Goal: Task Accomplishment & Management: Use online tool/utility

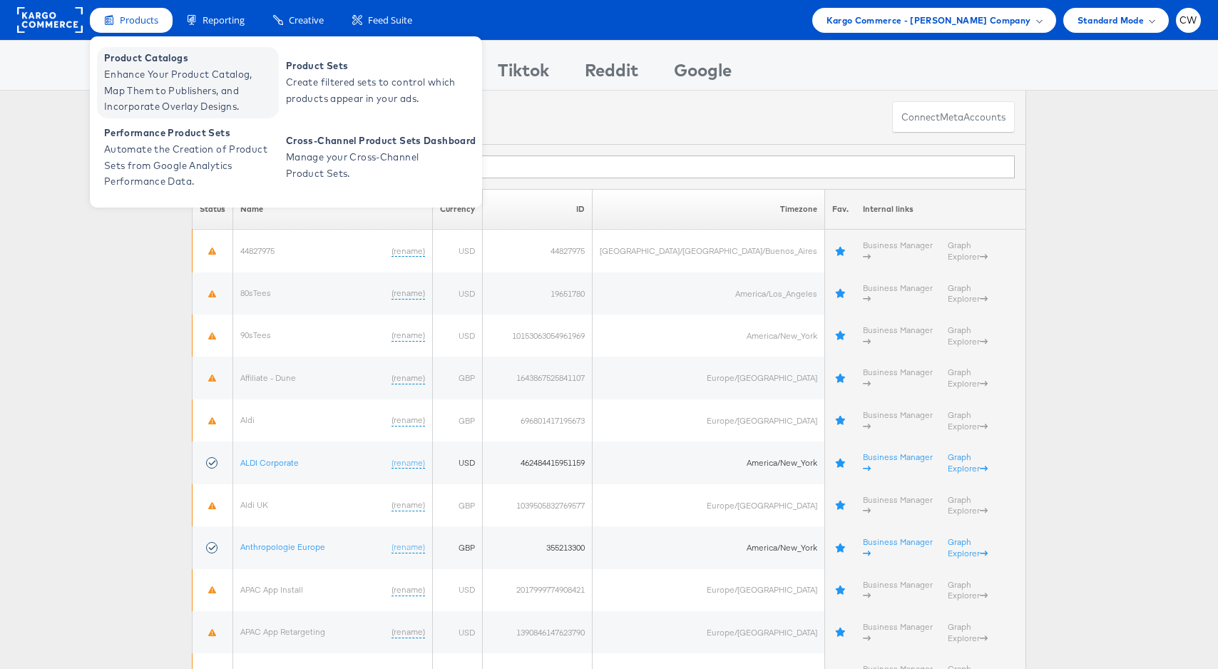
click at [160, 85] on span "Enhance Your Product Catalog, Map Them to Publishers, and Incorporate Overlay D…" at bounding box center [189, 90] width 171 height 48
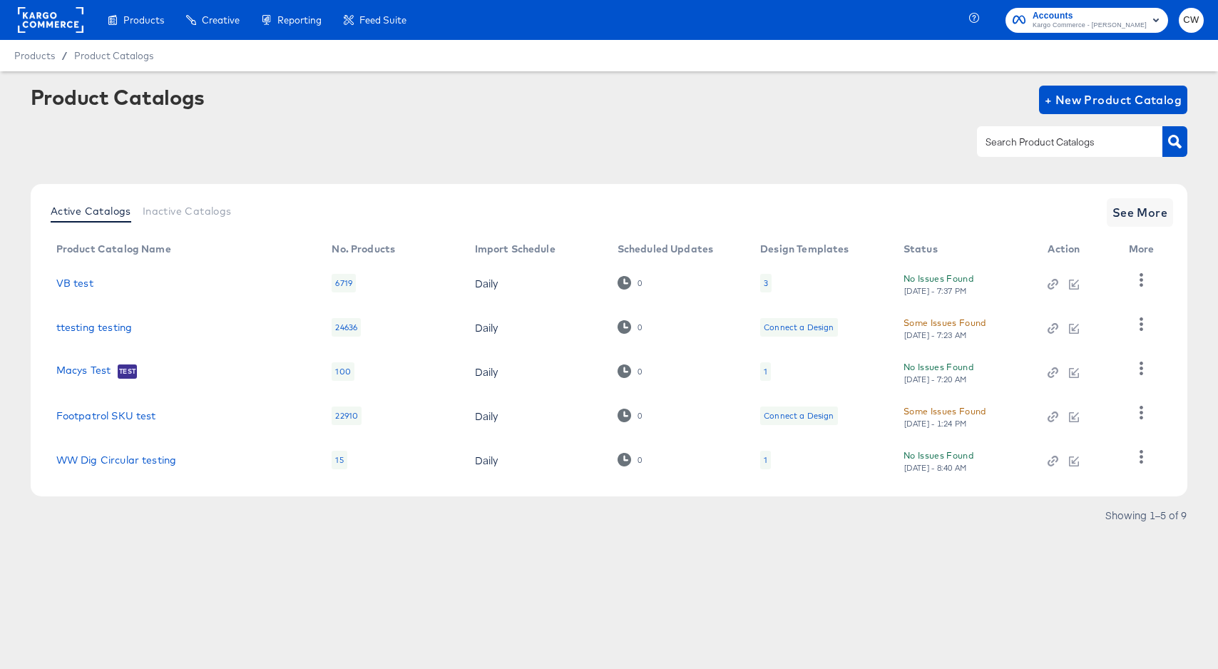
click at [1166, 227] on div "Active Catalogs Inactive Catalogs See More Product Catalog Name No. Products Im…" at bounding box center [609, 340] width 1157 height 312
click at [1157, 220] on span "See More" at bounding box center [1140, 213] width 56 height 20
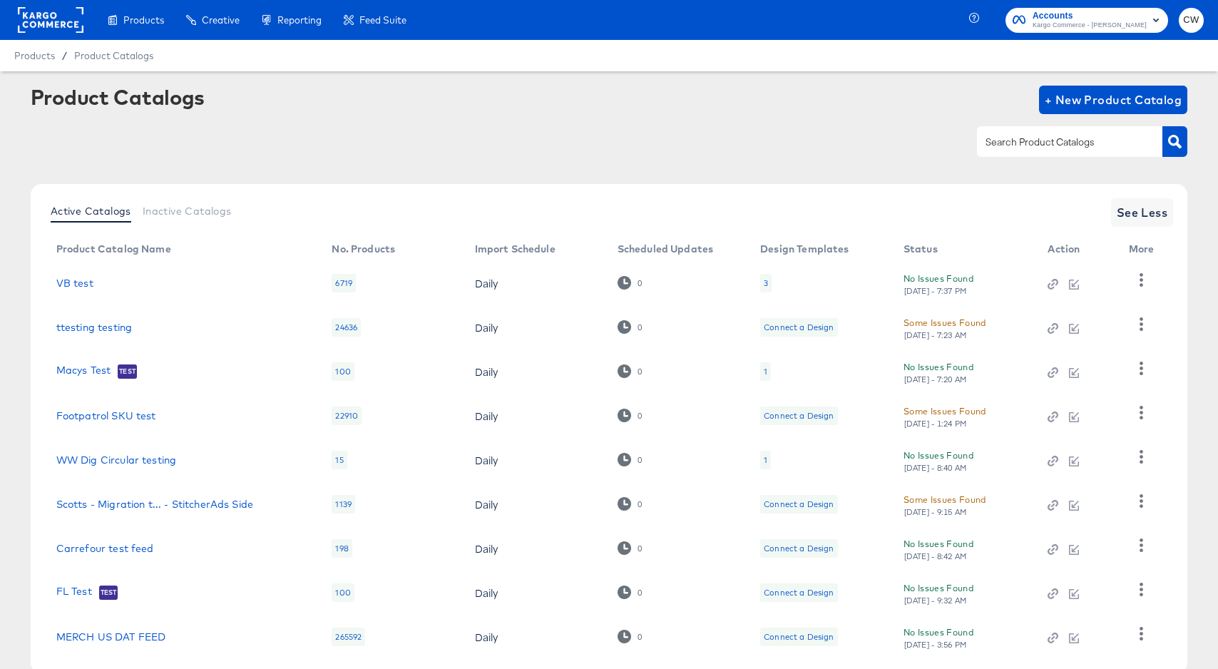
scroll to position [84, 0]
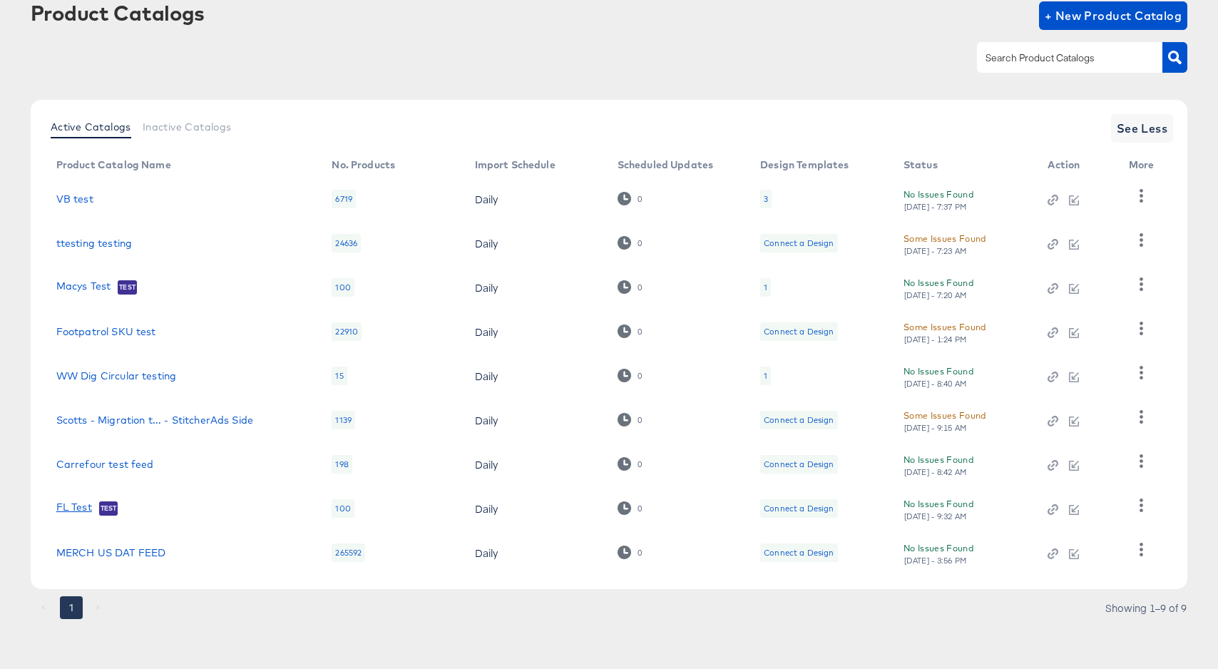
click at [82, 513] on link "FL Test" at bounding box center [74, 508] width 36 height 14
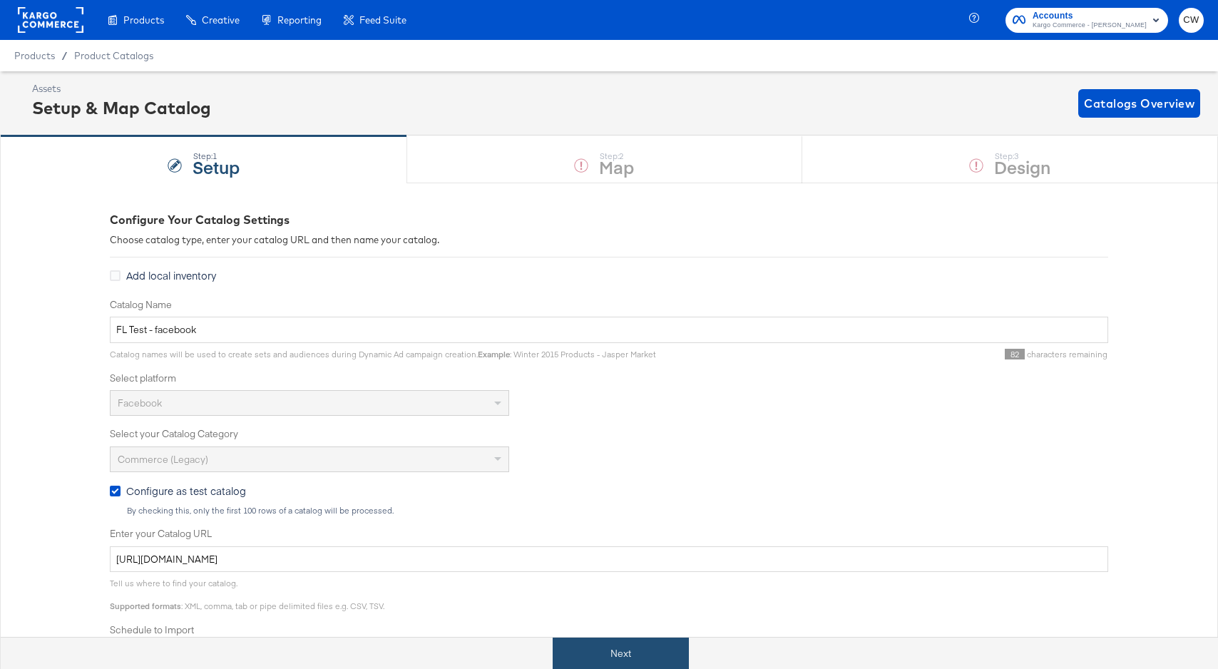
click at [661, 656] on button "Next" at bounding box center [621, 653] width 136 height 32
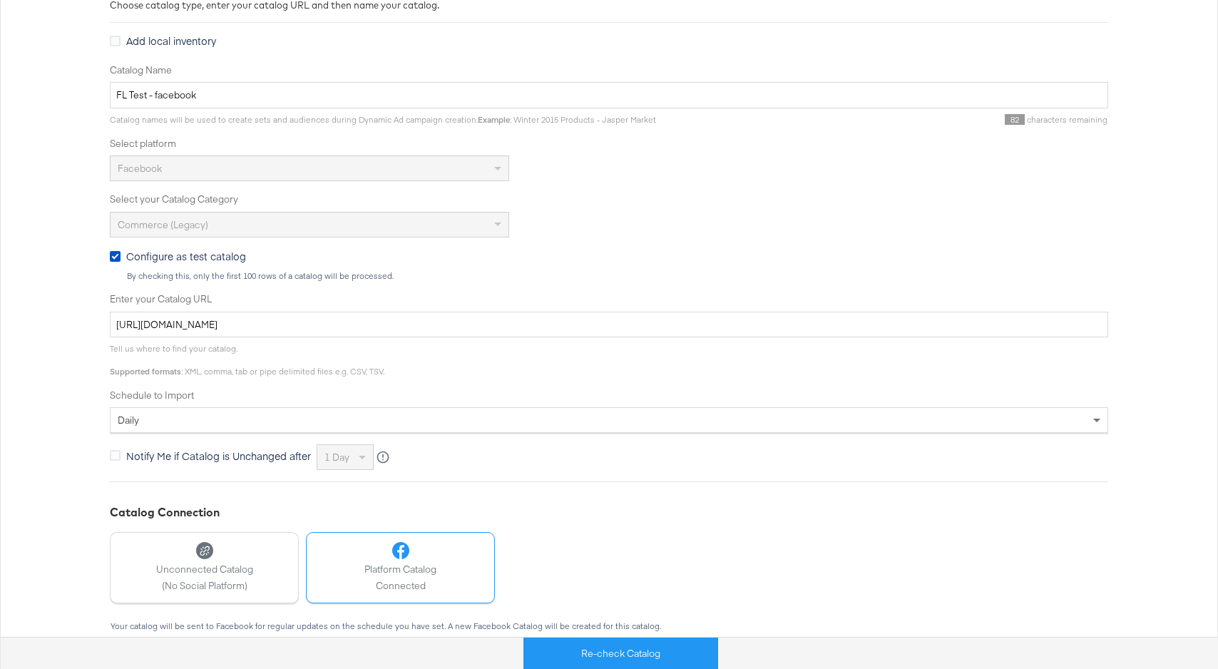
scroll to position [231, 0]
click at [485, 331] on input "https://s3.amazonaws.com/stitcher-feeds-merge/merger-app/fl-dedupe/res/feed.csv" at bounding box center [609, 328] width 998 height 26
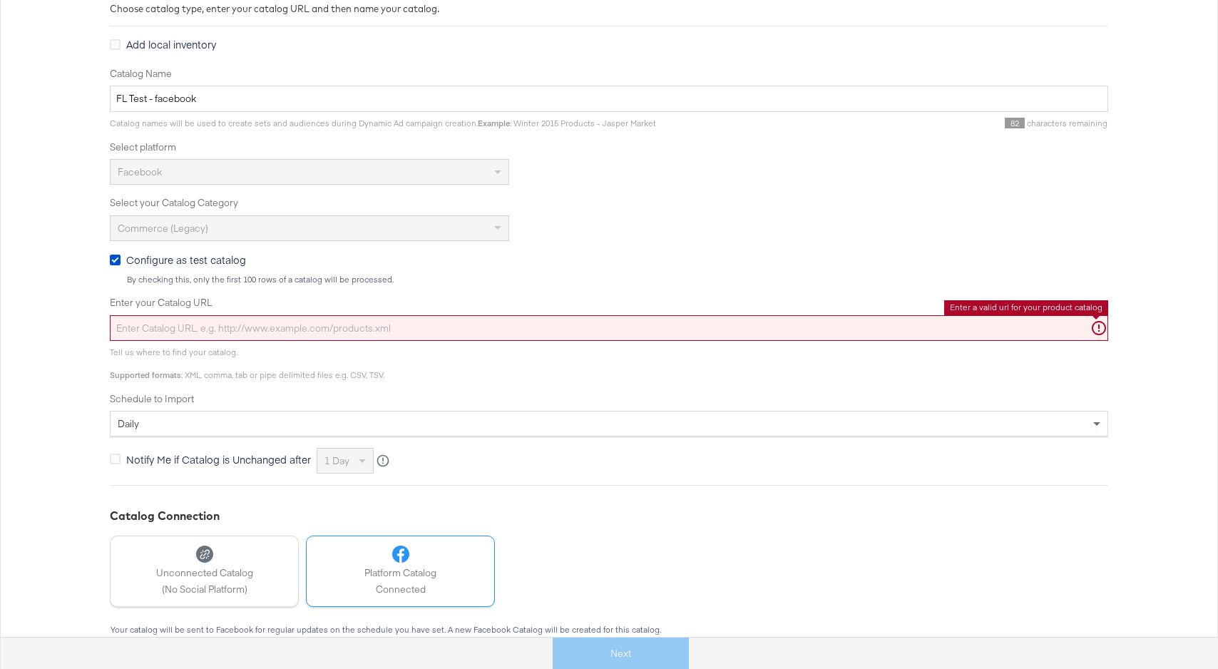
click at [242, 324] on input "Enter your Catalog URL" at bounding box center [609, 328] width 998 height 26
paste input "https://sftpgo.feedonomics.com/ftp/fdx_68a7adea89802/vb_fb_us.txt"
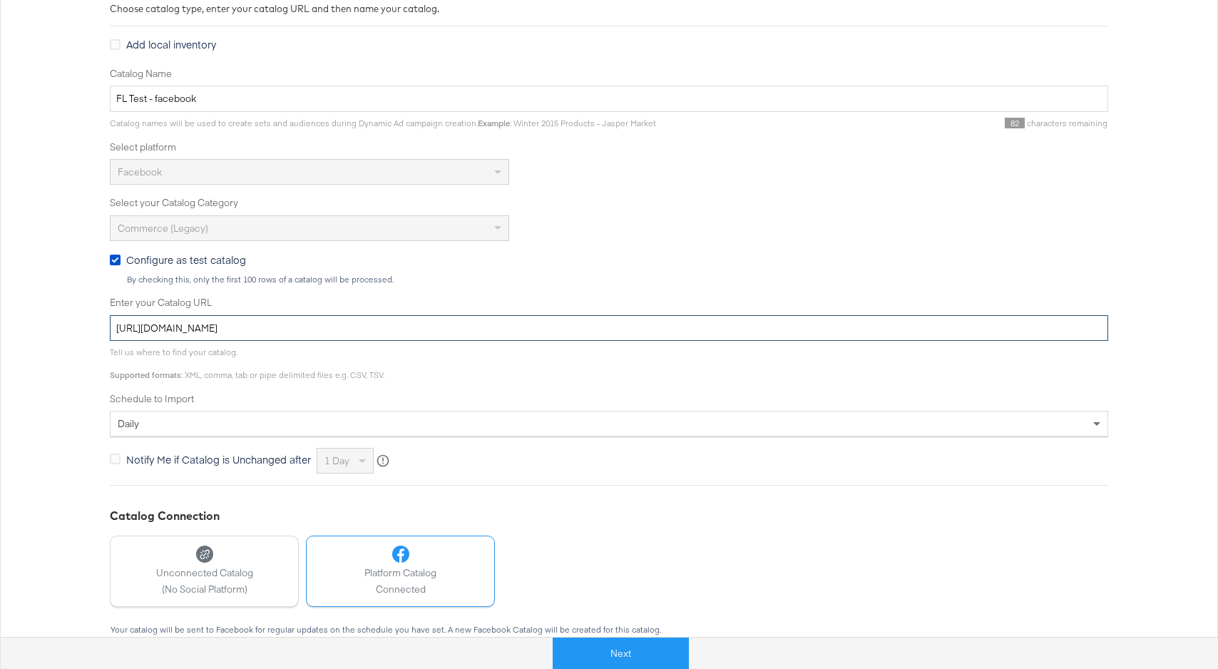
type input "https://sftpgo.feedonomics.com/ftp/fdx_68a7adea89802/vb_fb_us.txt"
click at [711, 211] on div "Select your Catalog Category Commerce (Legacy)" at bounding box center [609, 218] width 998 height 45
click at [619, 647] on button "Next" at bounding box center [621, 653] width 136 height 32
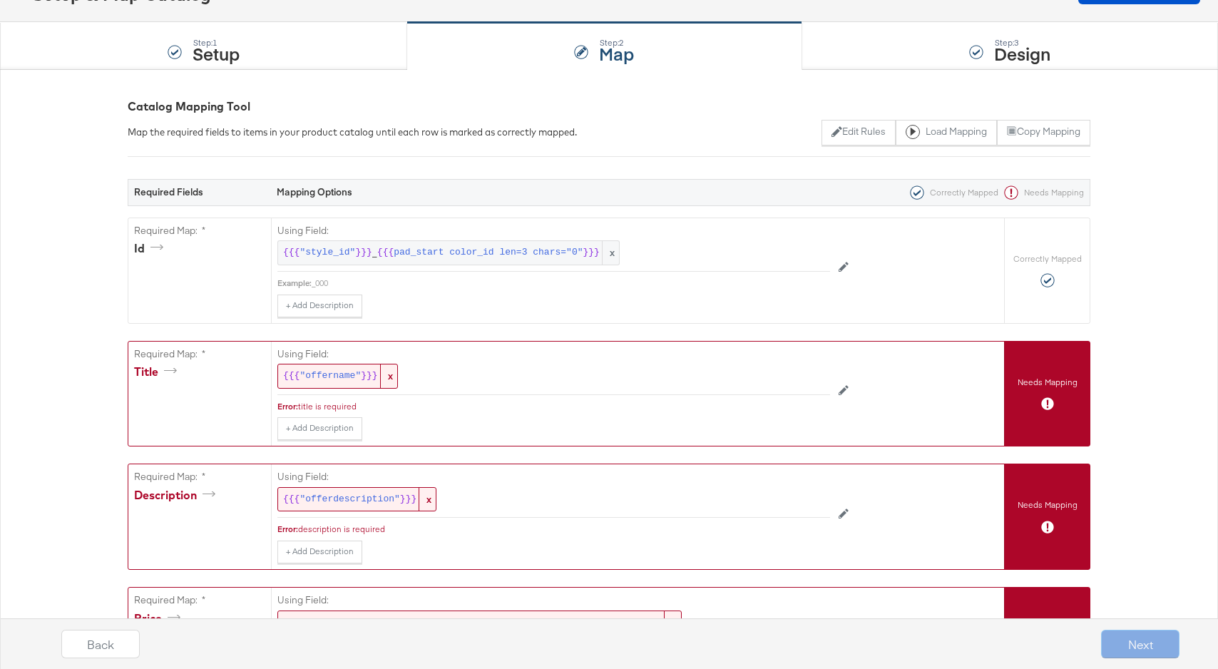
scroll to position [112, 0]
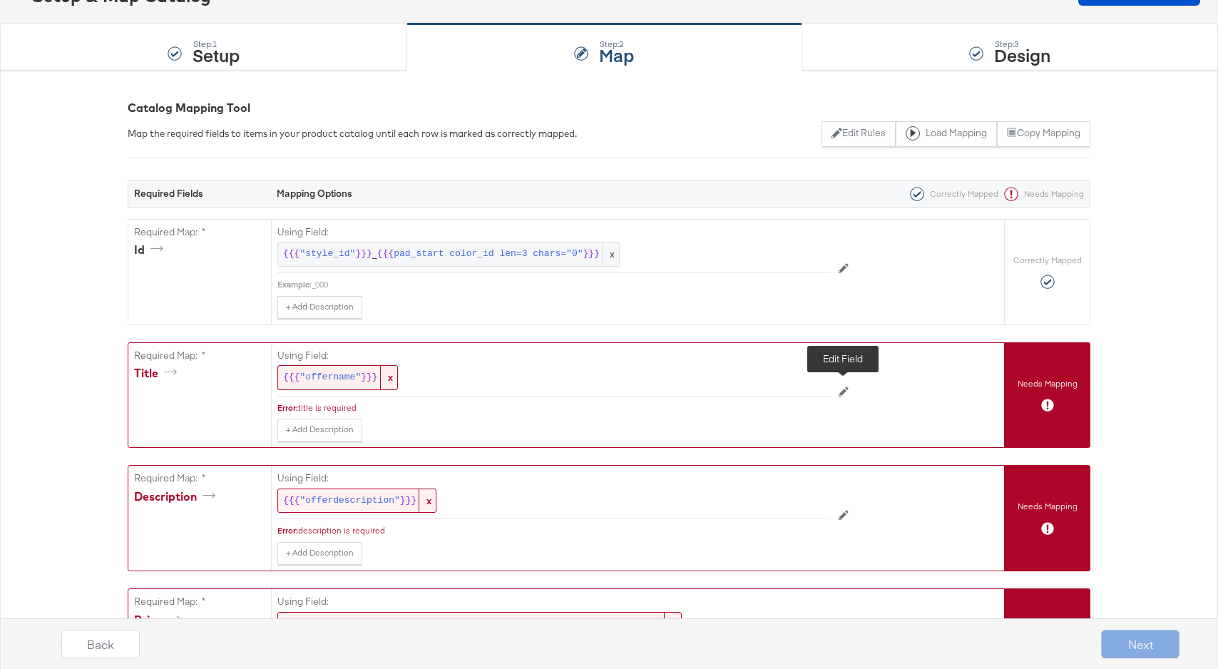
click at [845, 394] on icon at bounding box center [844, 391] width 10 height 10
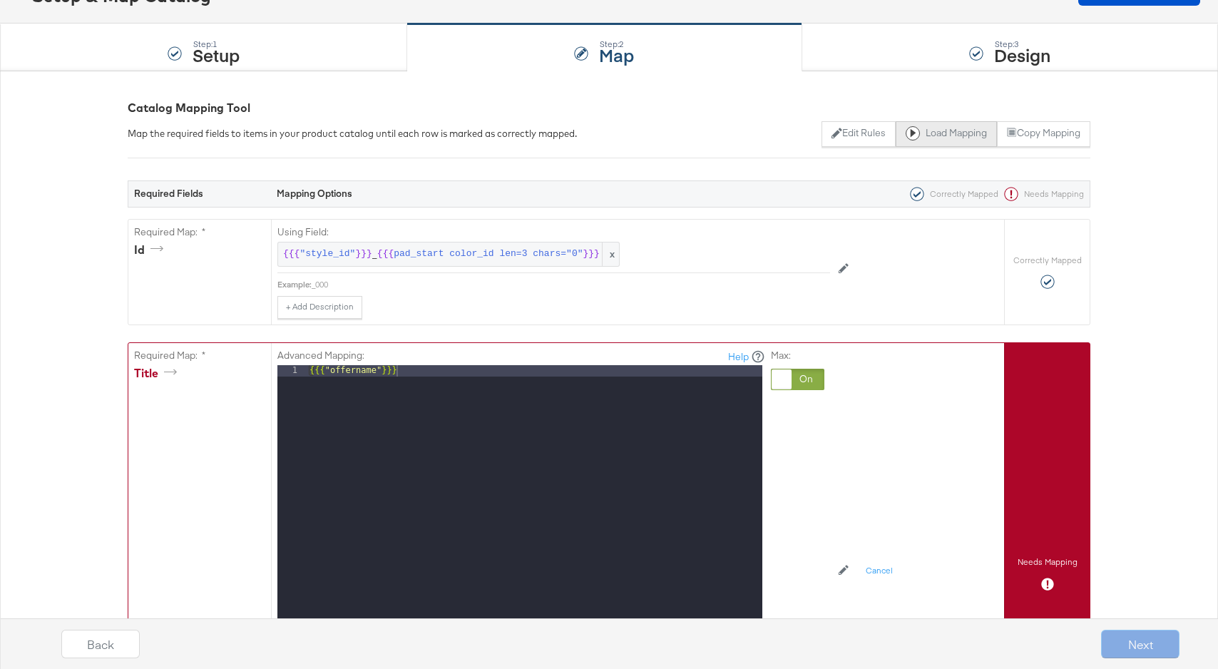
click at [945, 135] on button "Load Mapping" at bounding box center [946, 134] width 101 height 26
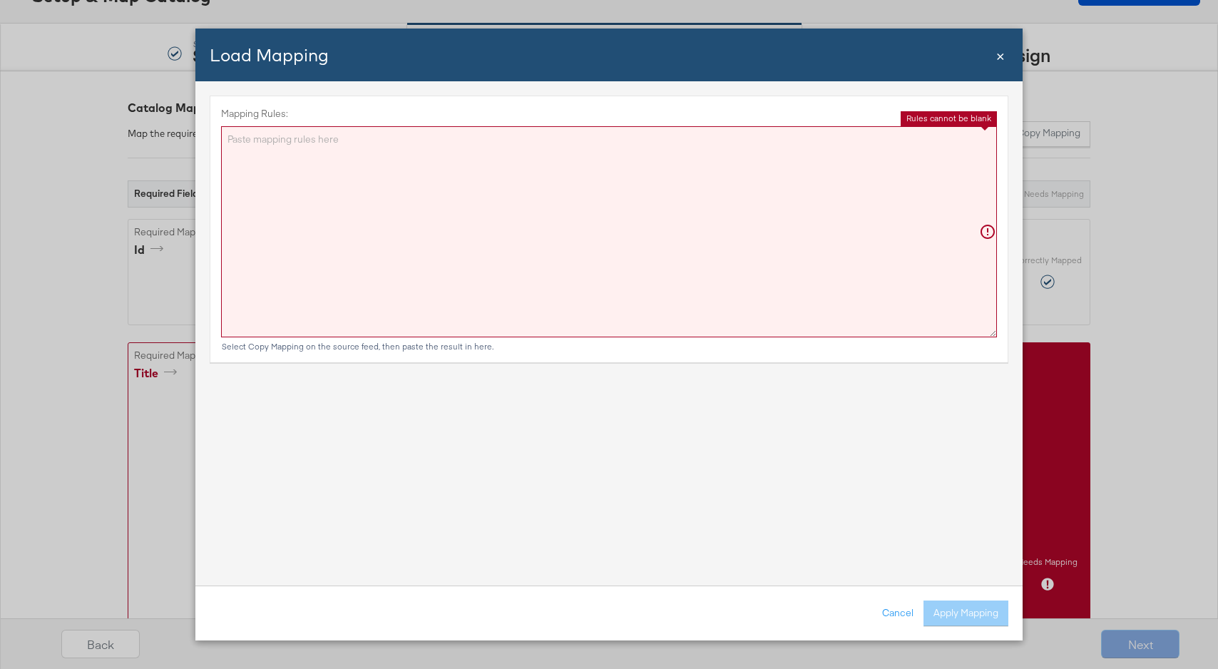
drag, startPoint x: 490, startPoint y: 246, endPoint x: 482, endPoint y: 246, distance: 7.8
click at [482, 246] on textarea "Mapping Rules:" at bounding box center [609, 231] width 776 height 211
paste textarea "{"id":"{{{\"id\"}}}","title":"{{{\"title\"}}}","description":"{{{\"description\…"
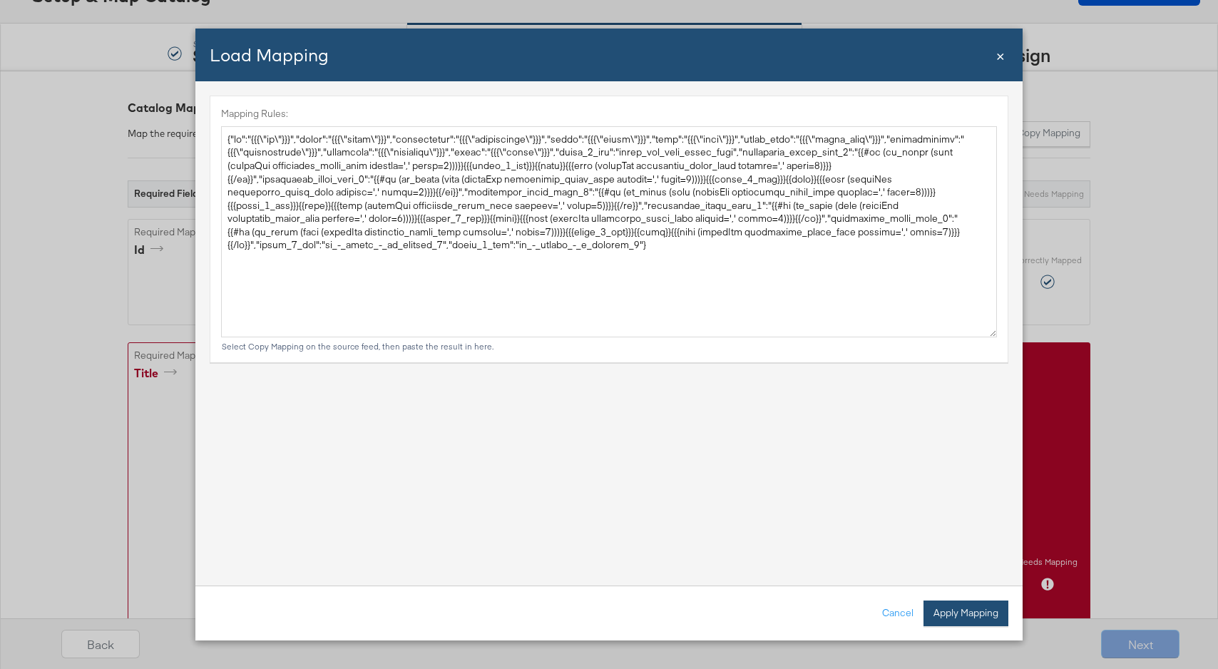
type textarea "{ "id": "{{{\"id\"}}}", "title": "{{{\"title\"}}}", "description": "{{{\"descri…"
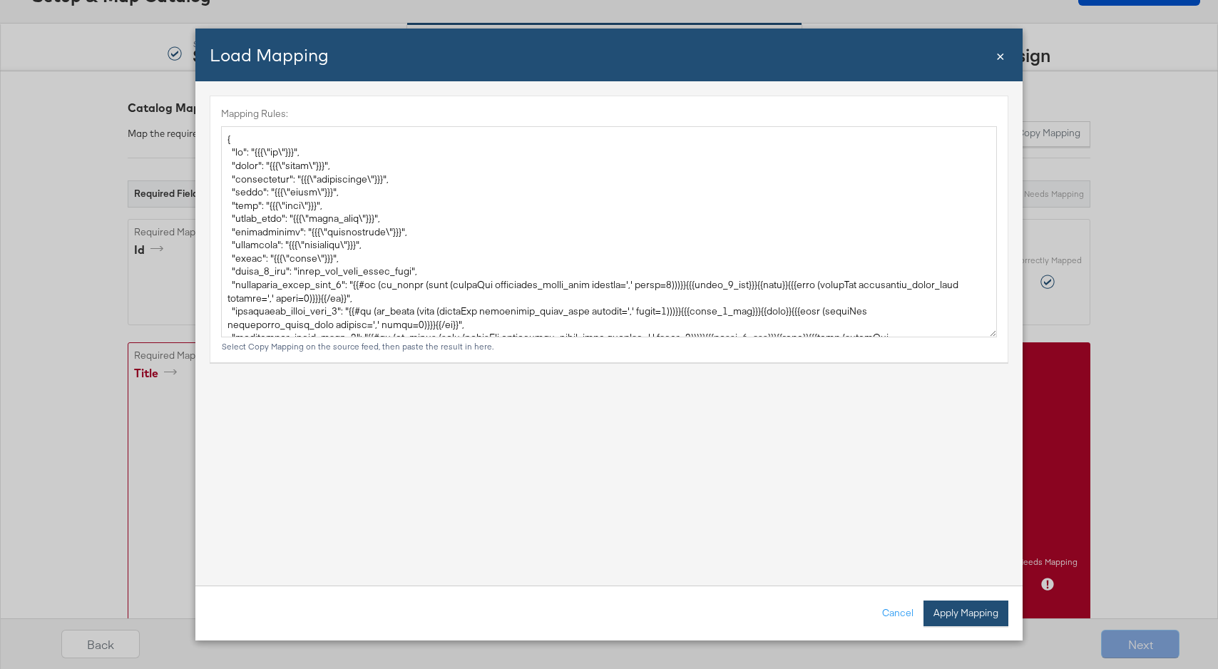
click at [974, 612] on button "Apply Mapping" at bounding box center [965, 613] width 85 height 26
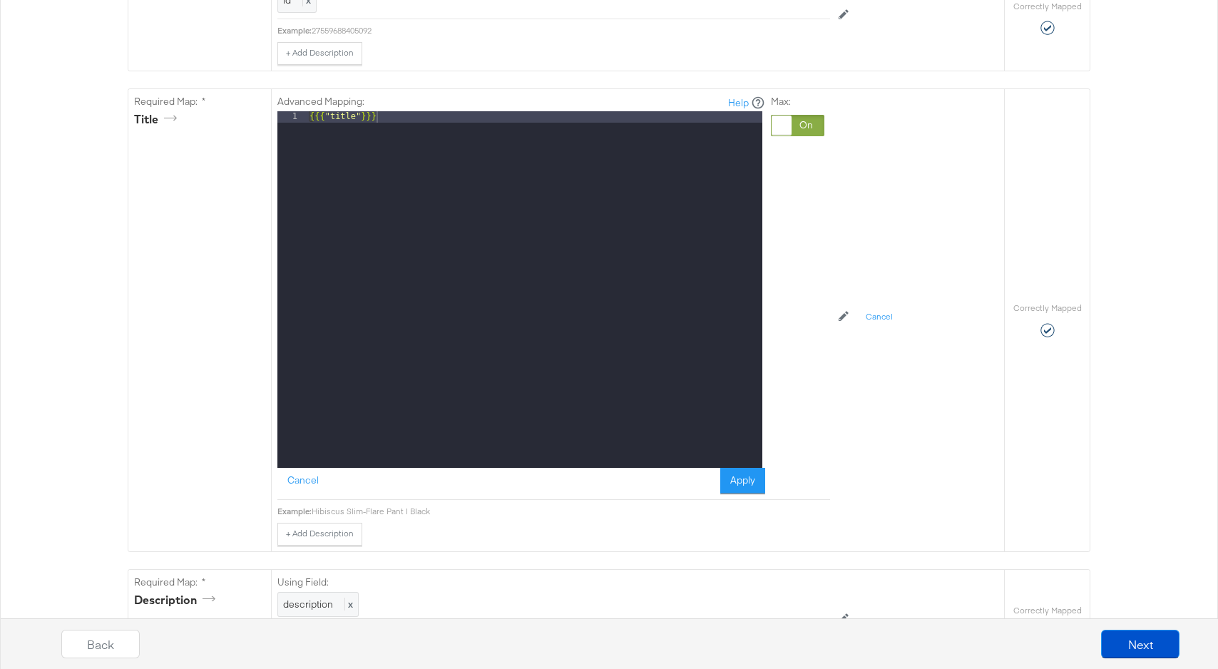
scroll to position [0, 0]
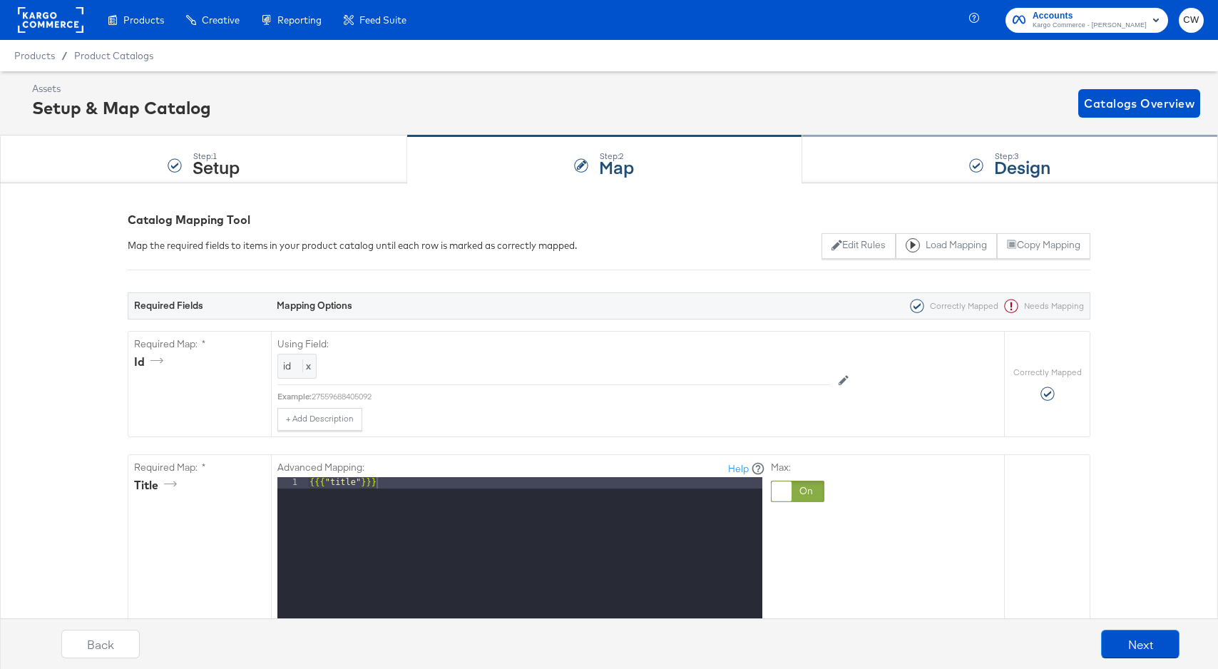
click at [915, 159] on div "Step: 3 Design" at bounding box center [1010, 159] width 416 height 47
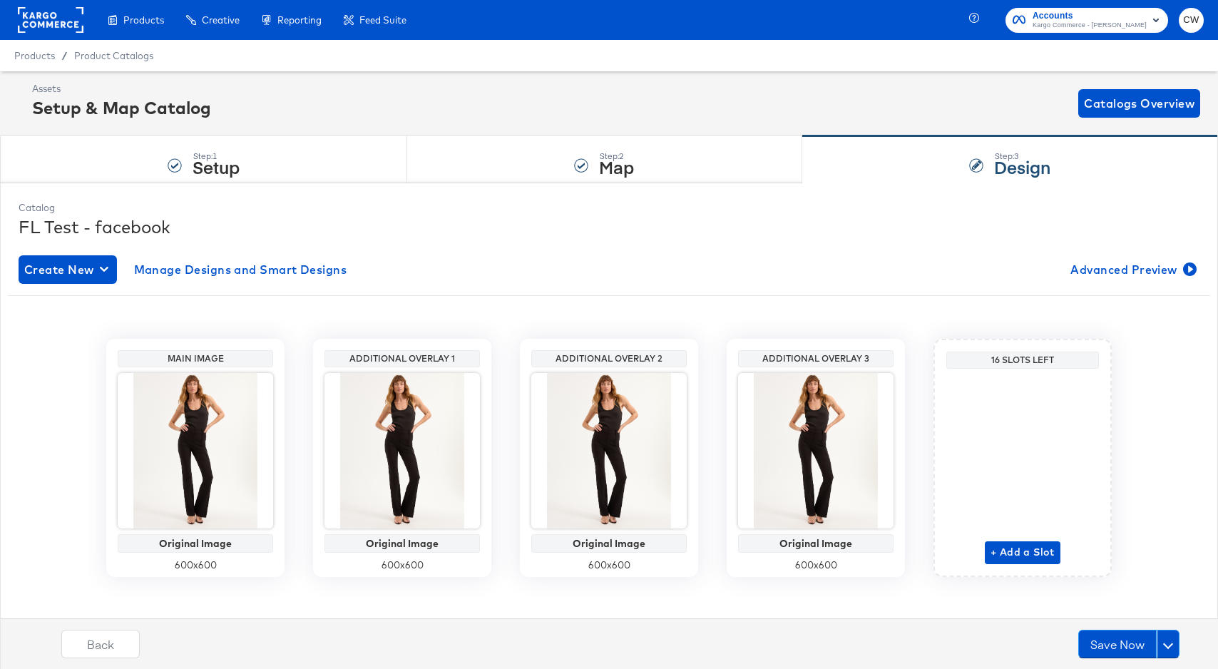
scroll to position [11, 0]
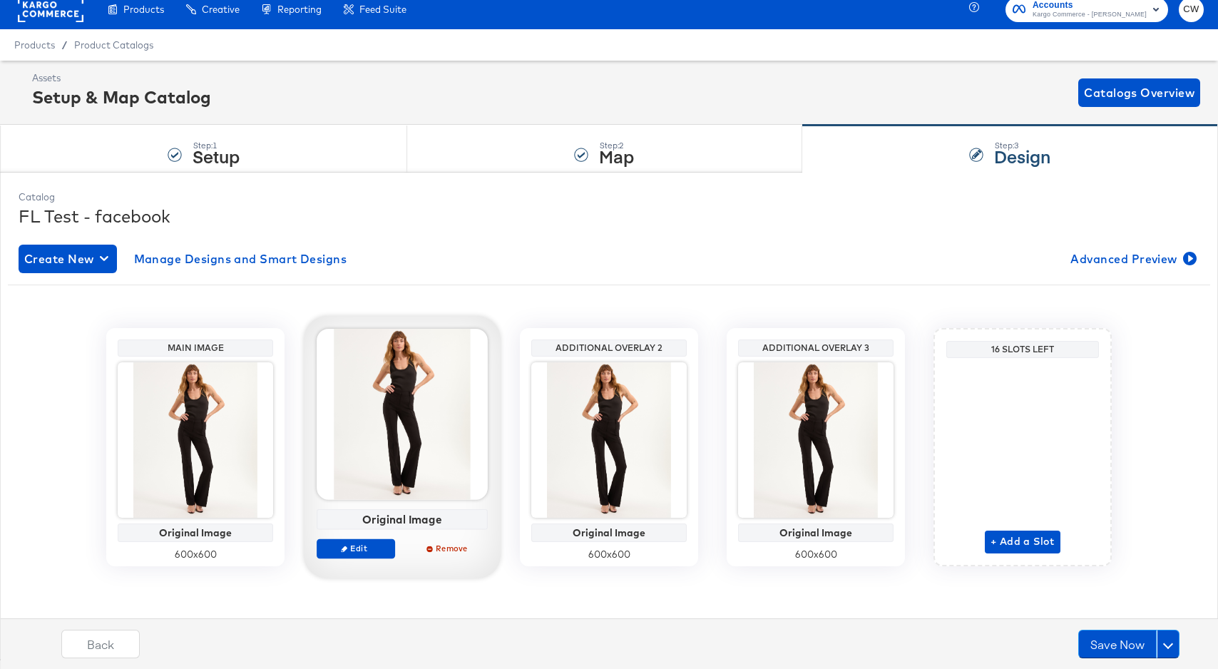
click at [372, 454] on div at bounding box center [402, 414] width 171 height 171
click at [356, 548] on span "Edit" at bounding box center [356, 548] width 66 height 11
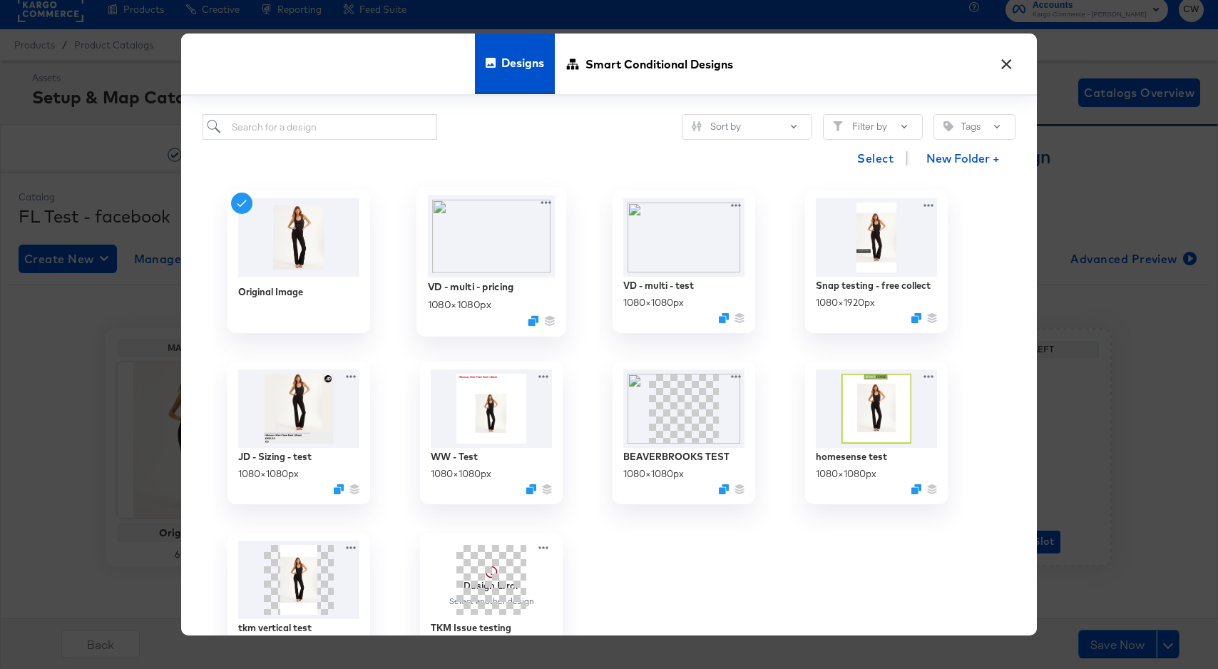
click at [508, 245] on img at bounding box center [492, 236] width 128 height 82
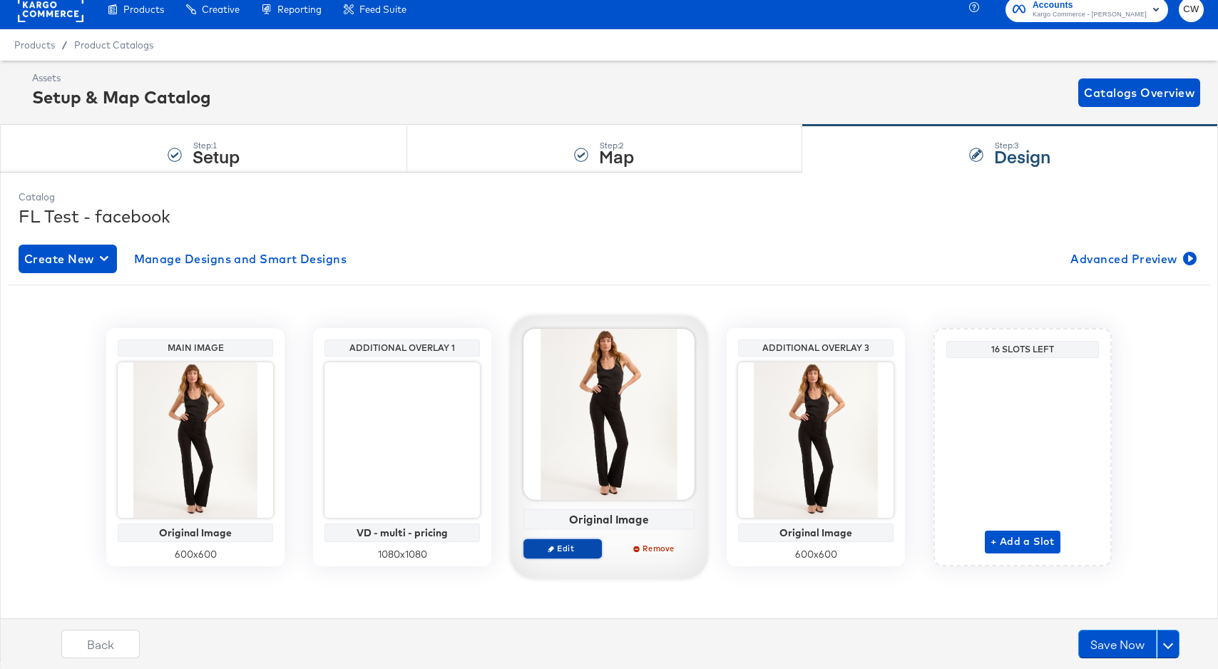
click at [573, 543] on span "Edit" at bounding box center [563, 548] width 66 height 11
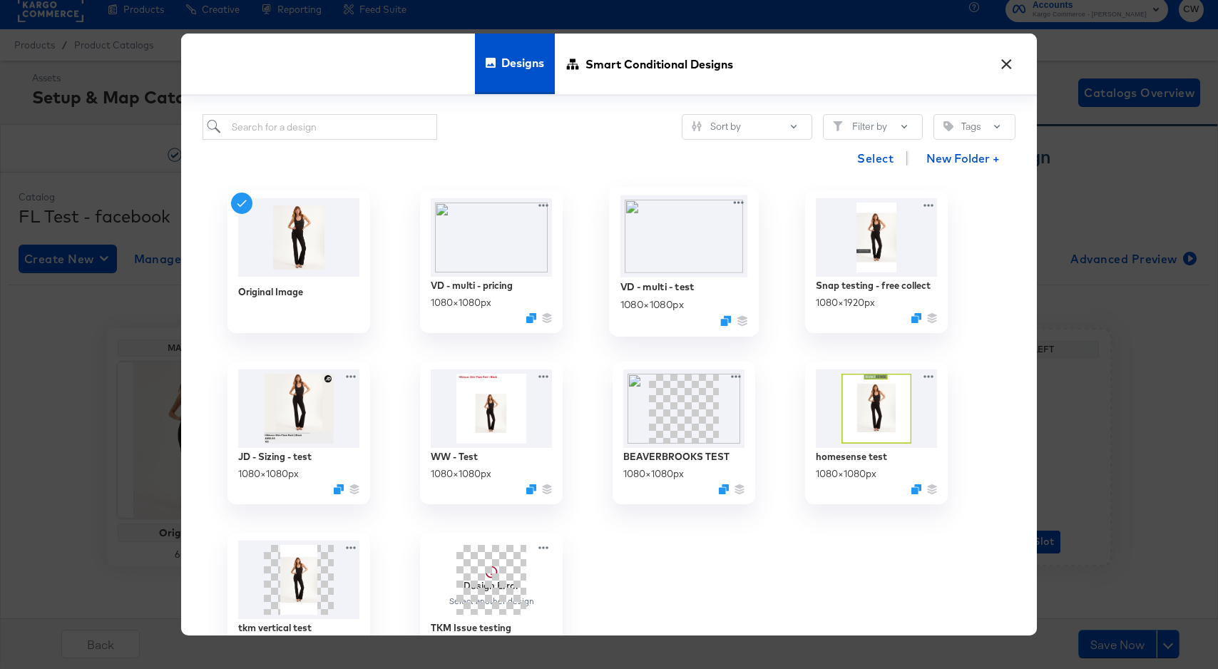
click at [709, 257] on img at bounding box center [684, 236] width 128 height 82
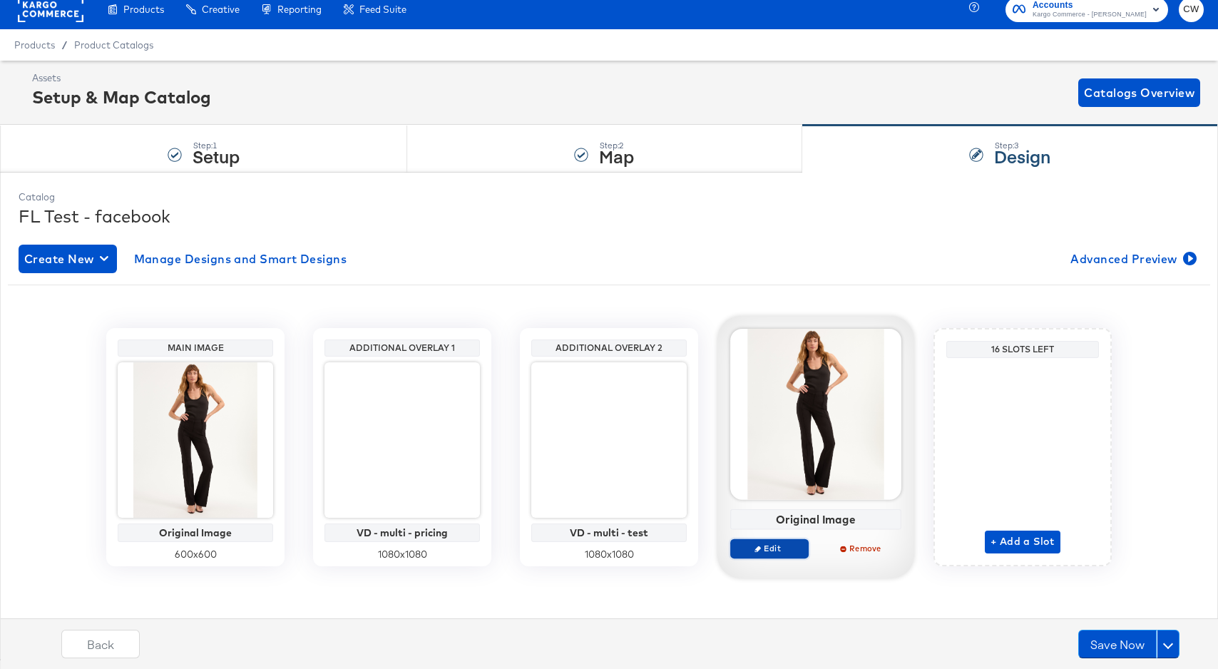
click at [774, 545] on span "Edit" at bounding box center [770, 548] width 66 height 11
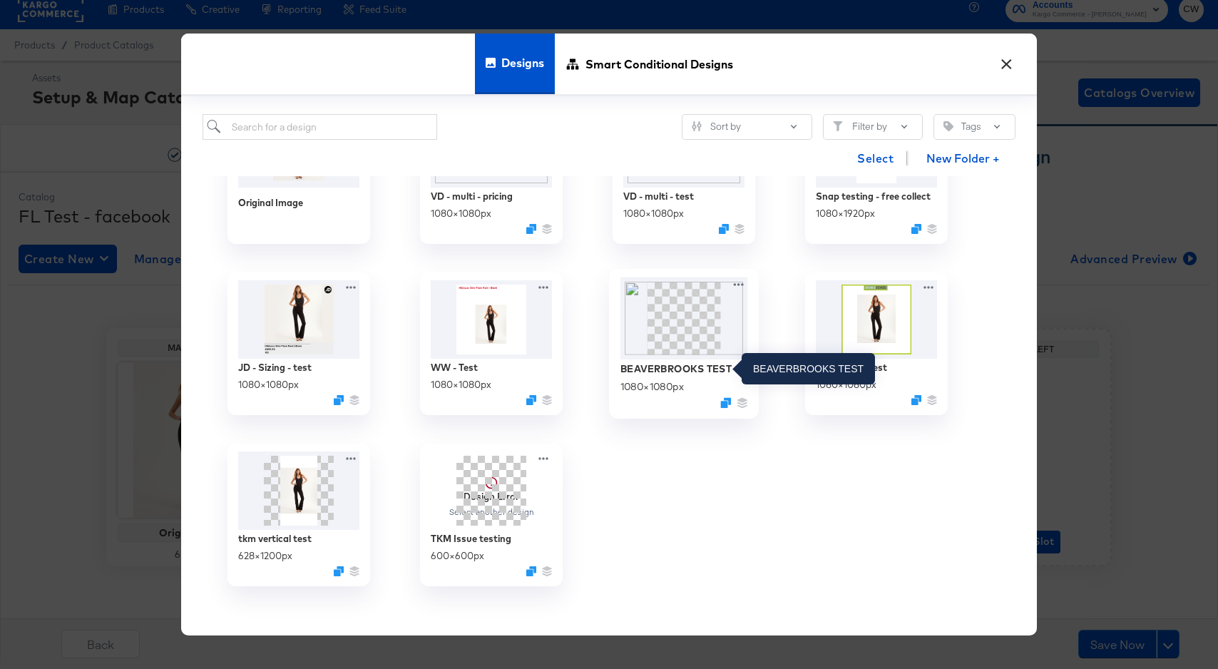
scroll to position [73, 0]
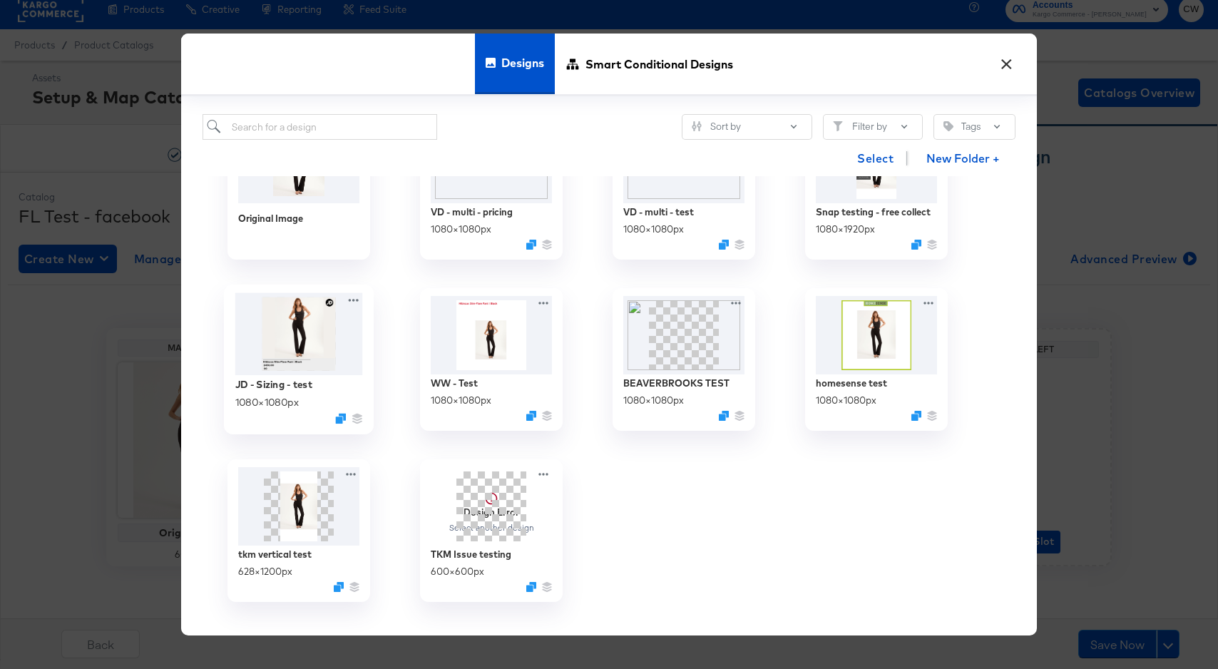
click at [283, 345] on img at bounding box center [299, 334] width 128 height 82
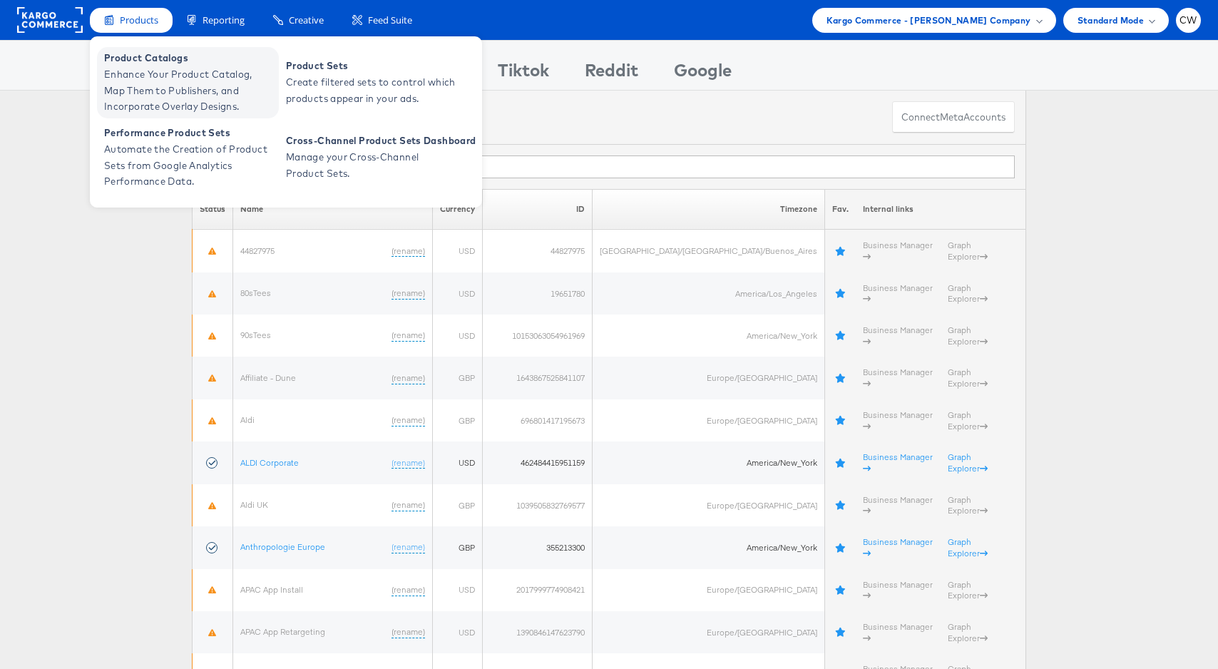
click at [163, 66] on span "Enhance Your Product Catalog, Map Them to Publishers, and Incorporate Overlay D…" at bounding box center [189, 90] width 171 height 48
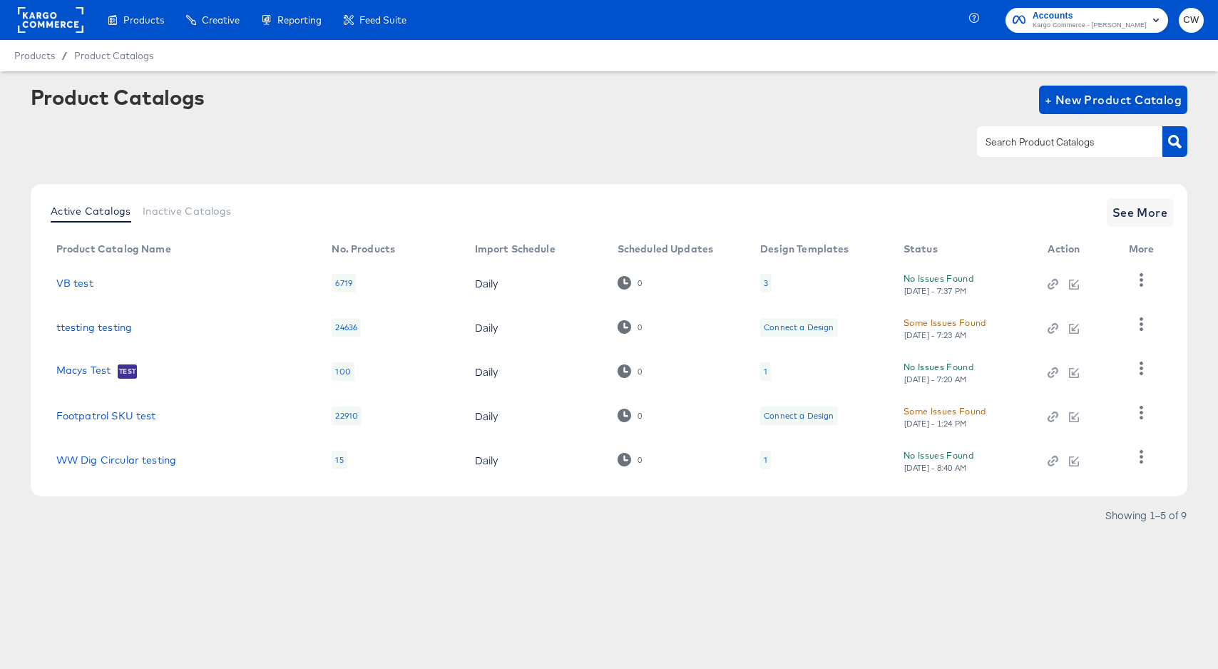
click at [87, 276] on td "VB test" at bounding box center [183, 283] width 276 height 44
click at [81, 281] on link "VB test" at bounding box center [74, 282] width 37 height 11
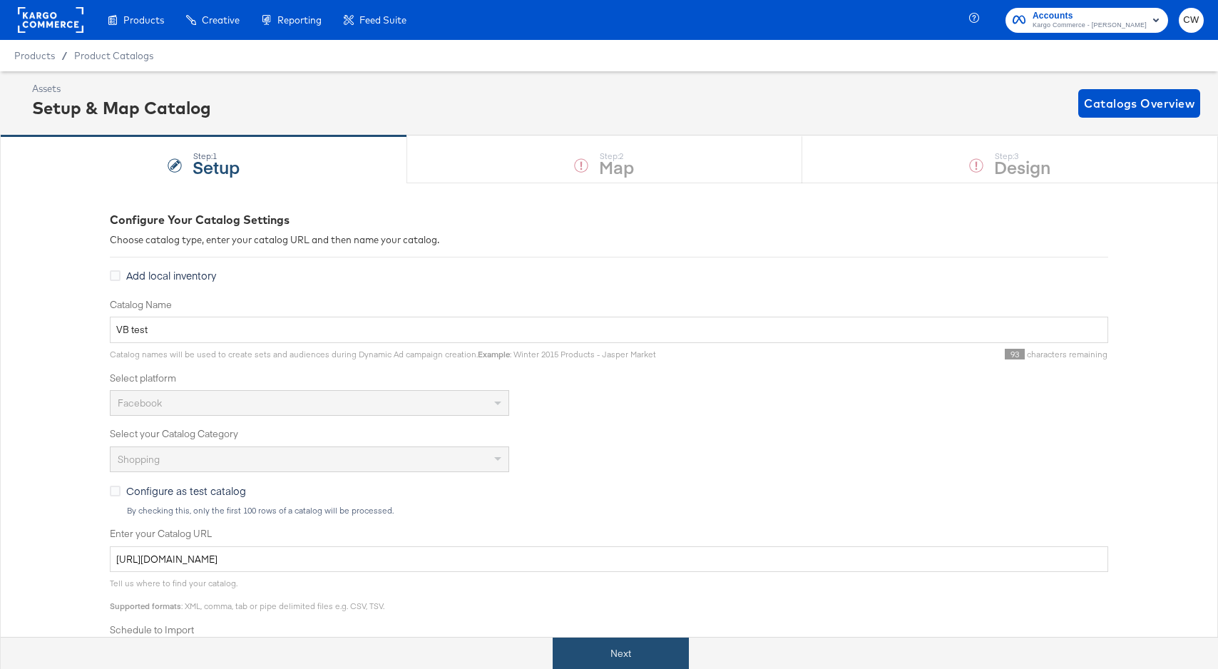
click at [656, 651] on button "Next" at bounding box center [621, 653] width 136 height 32
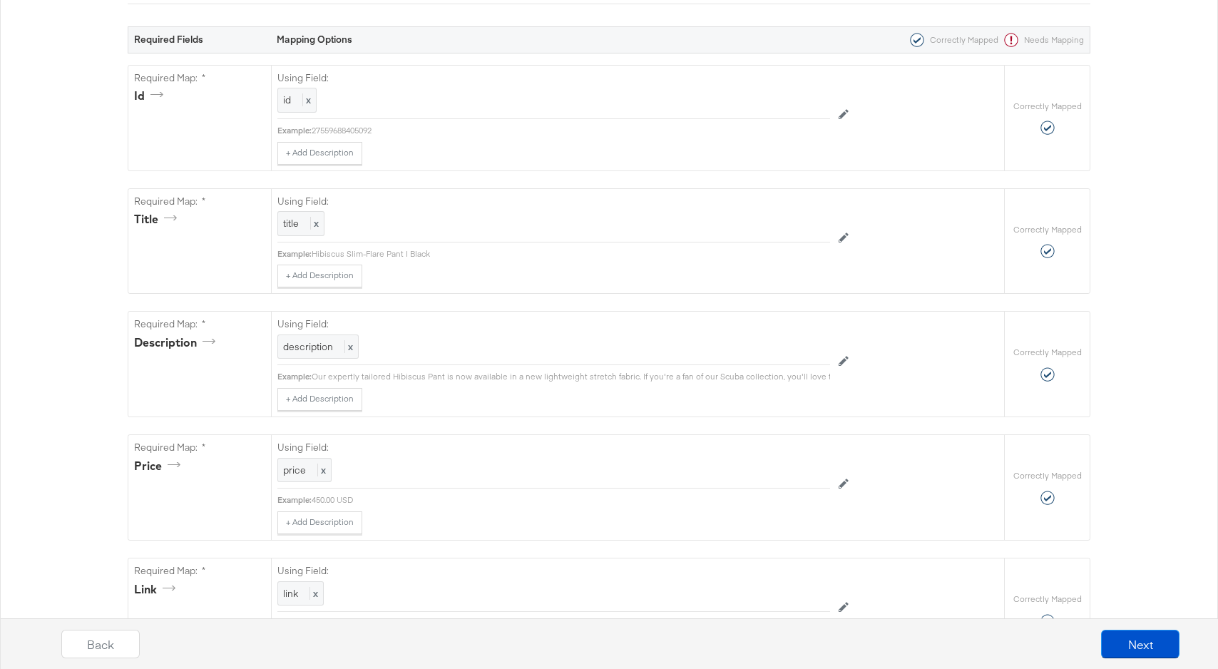
scroll to position [11, 0]
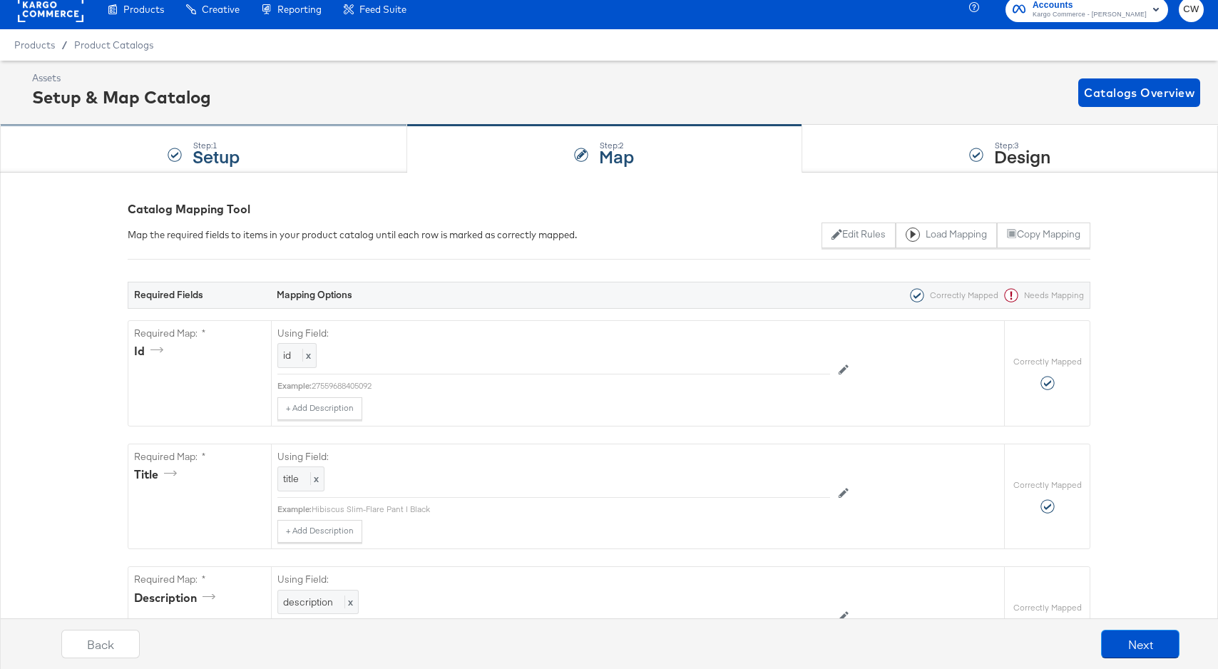
click at [244, 139] on div "Step: 1 Setup" at bounding box center [203, 148] width 407 height 47
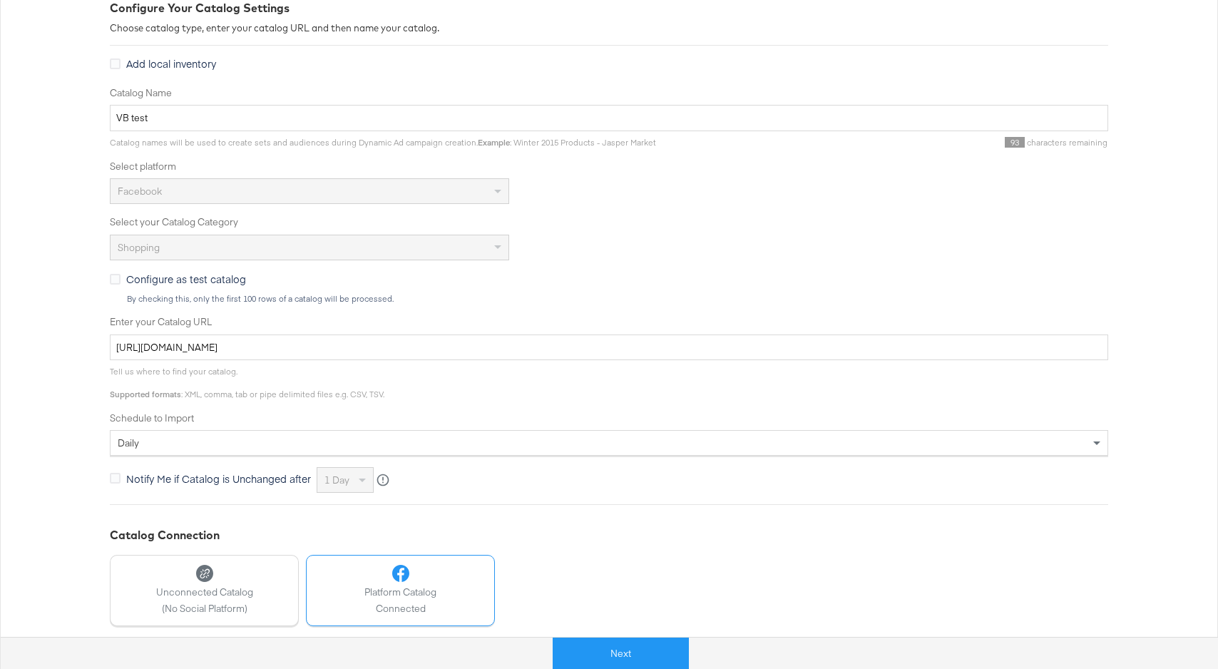
scroll to position [0, 0]
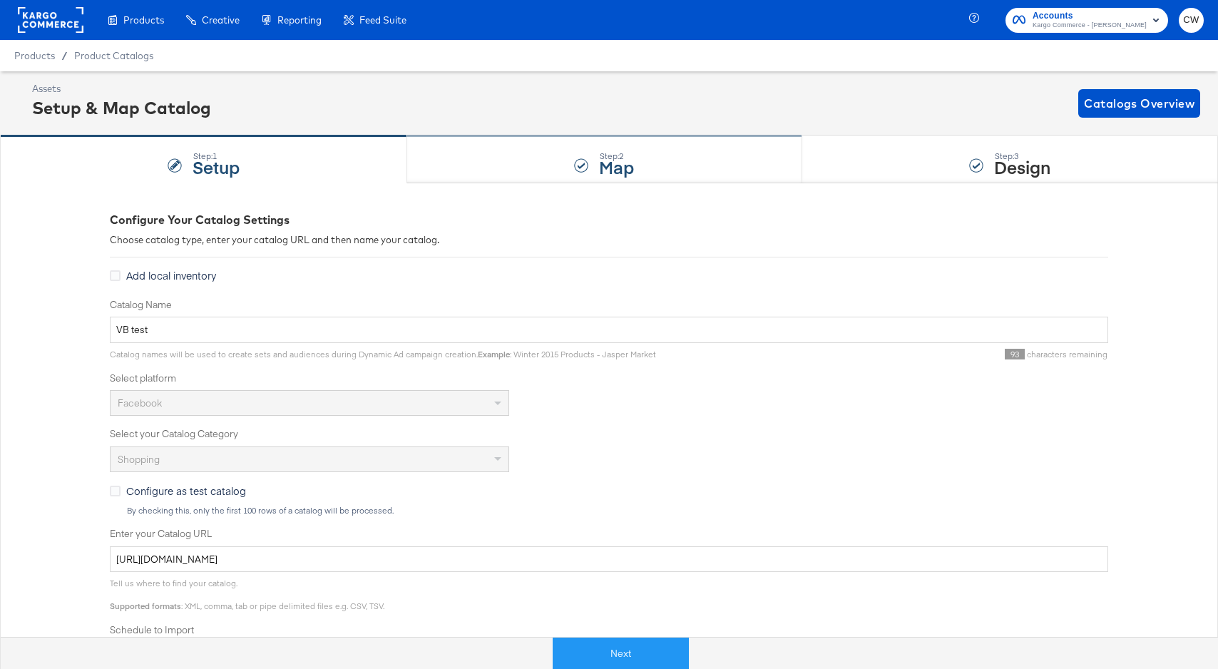
click at [623, 169] on strong "Map" at bounding box center [616, 167] width 35 height 24
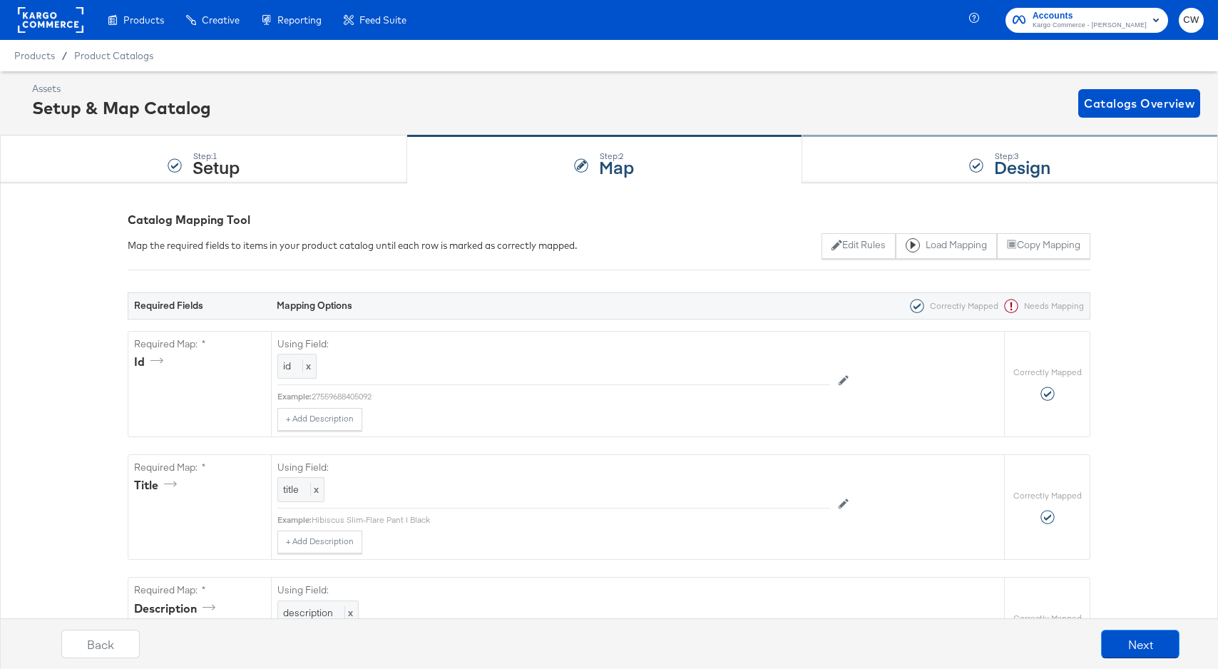
click at [896, 155] on div "Step: 3 Design" at bounding box center [1010, 159] width 416 height 47
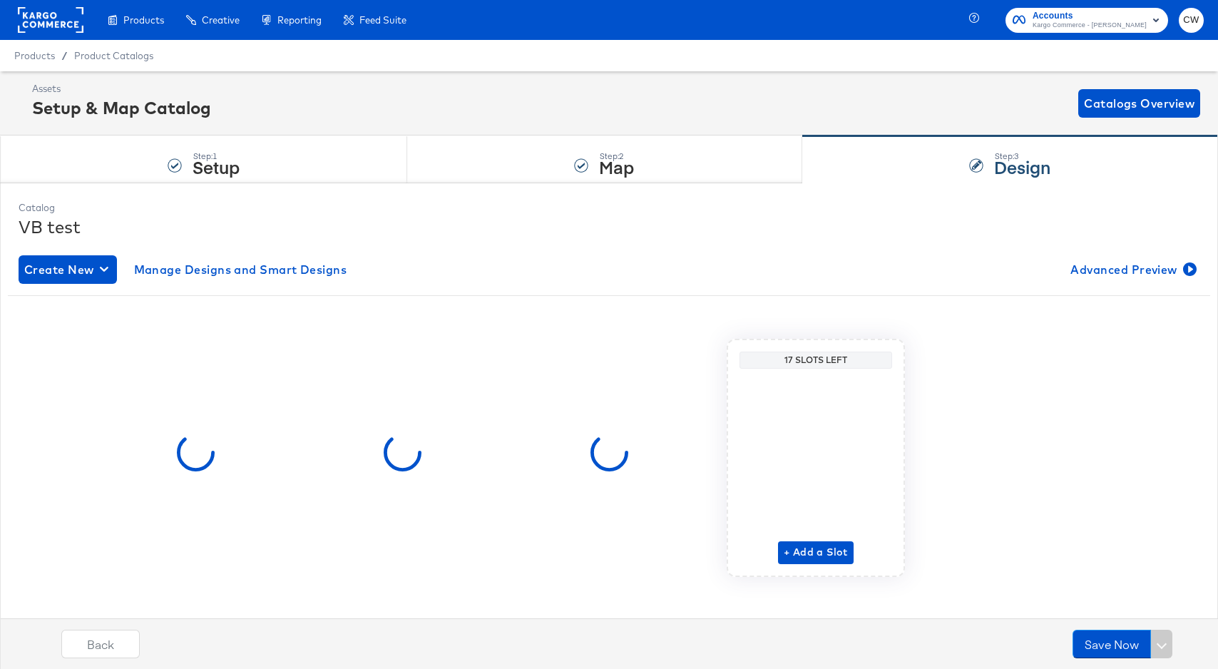
scroll to position [11, 0]
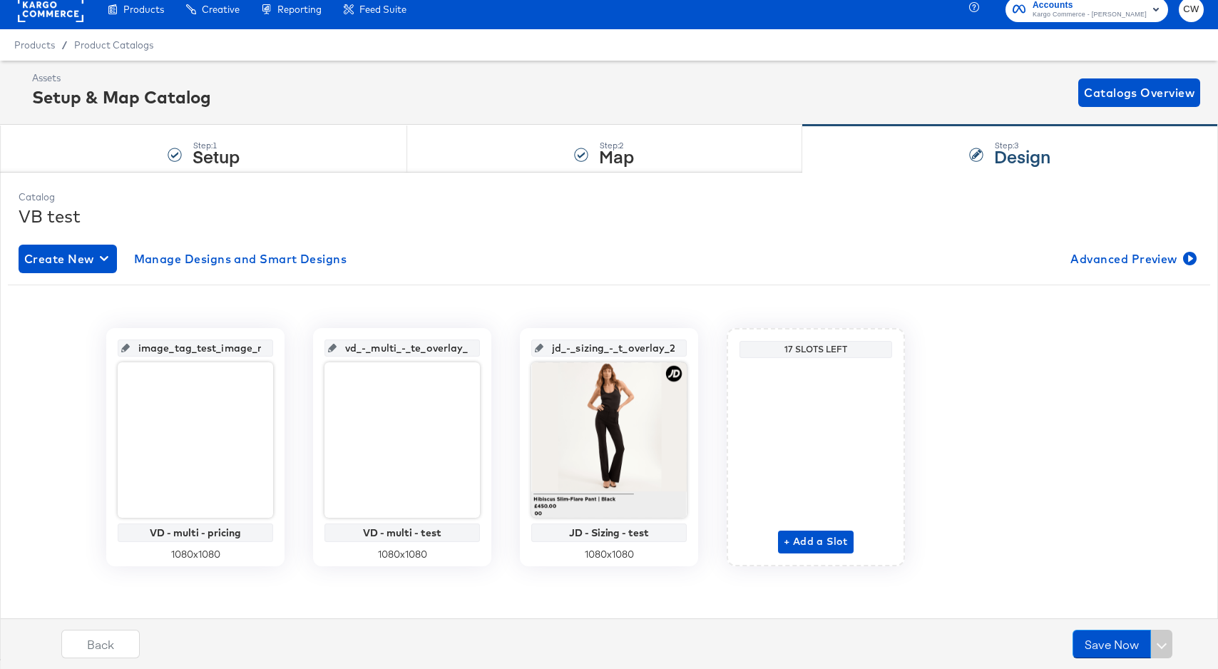
click at [175, 180] on div "Catalog VB test Create New Manage Designs and Smart Designs Advanced Preview im…" at bounding box center [609, 415] width 1218 height 486
click at [205, 163] on strong "Setup" at bounding box center [216, 156] width 47 height 24
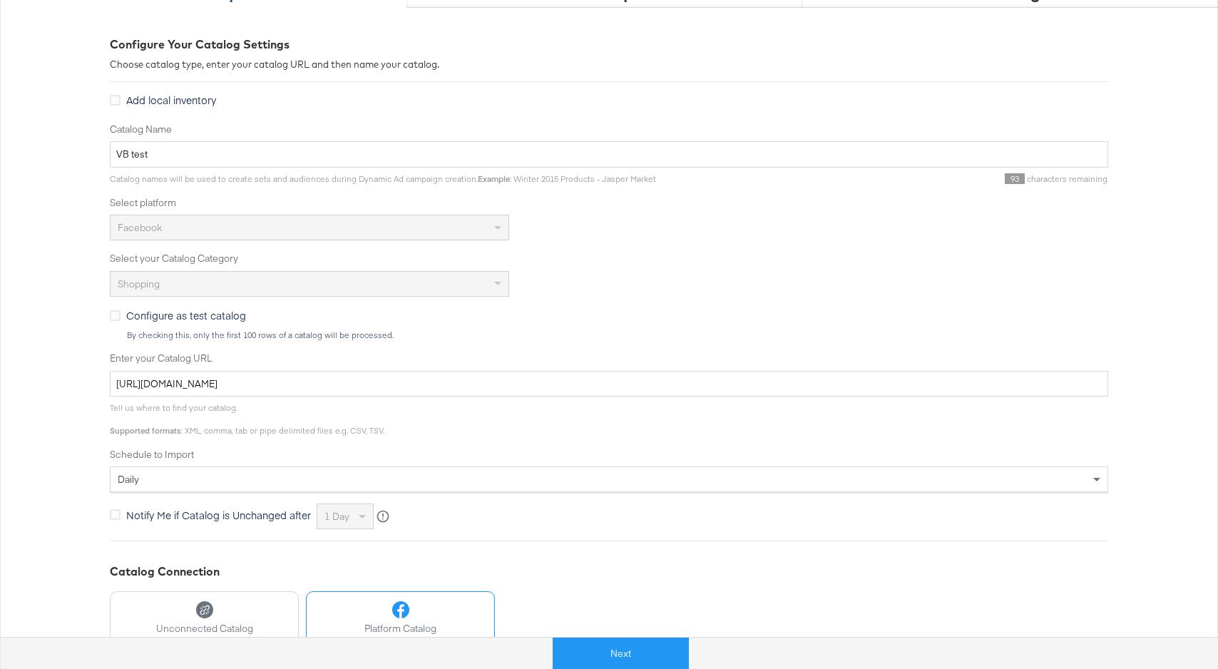
scroll to position [176, 0]
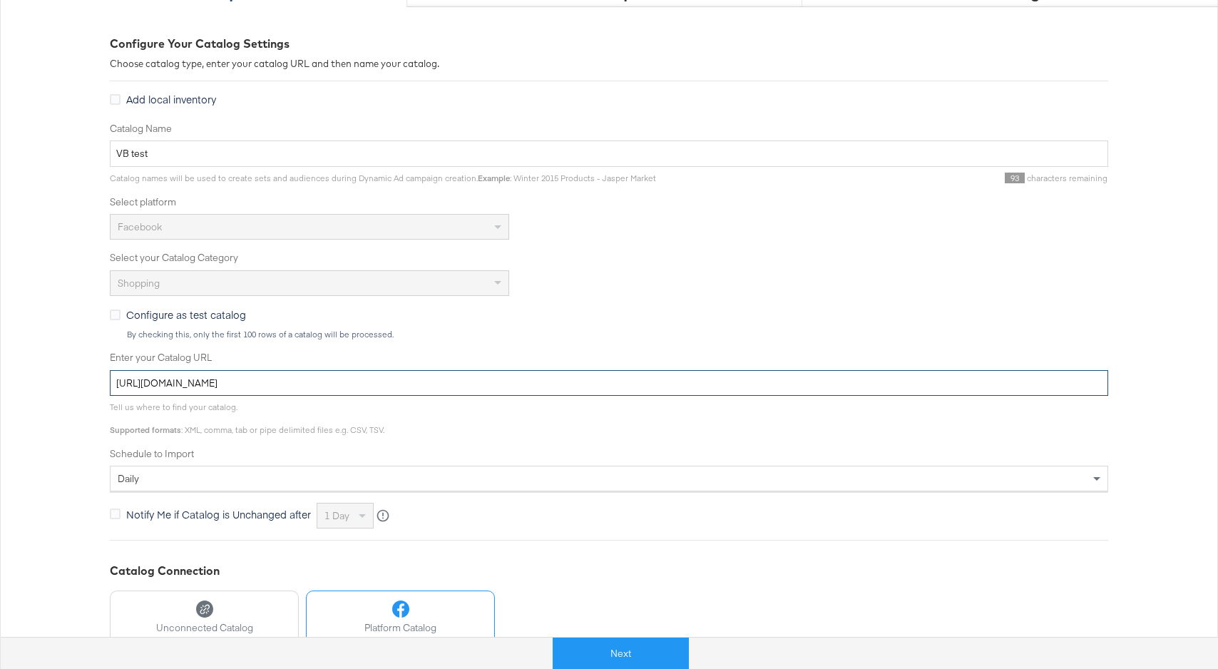
click at [372, 386] on input "https://sftpgo.feedonomics.com/ftp/fdx_68a7adea89802/vb_fb_us.txt" at bounding box center [609, 383] width 998 height 26
drag, startPoint x: 372, startPoint y: 386, endPoint x: 227, endPoint y: 123, distance: 300.3
click at [228, 125] on div "Catalog Name VB test Catalog names will be used to create sets and audiences du…" at bounding box center [609, 325] width 998 height 407
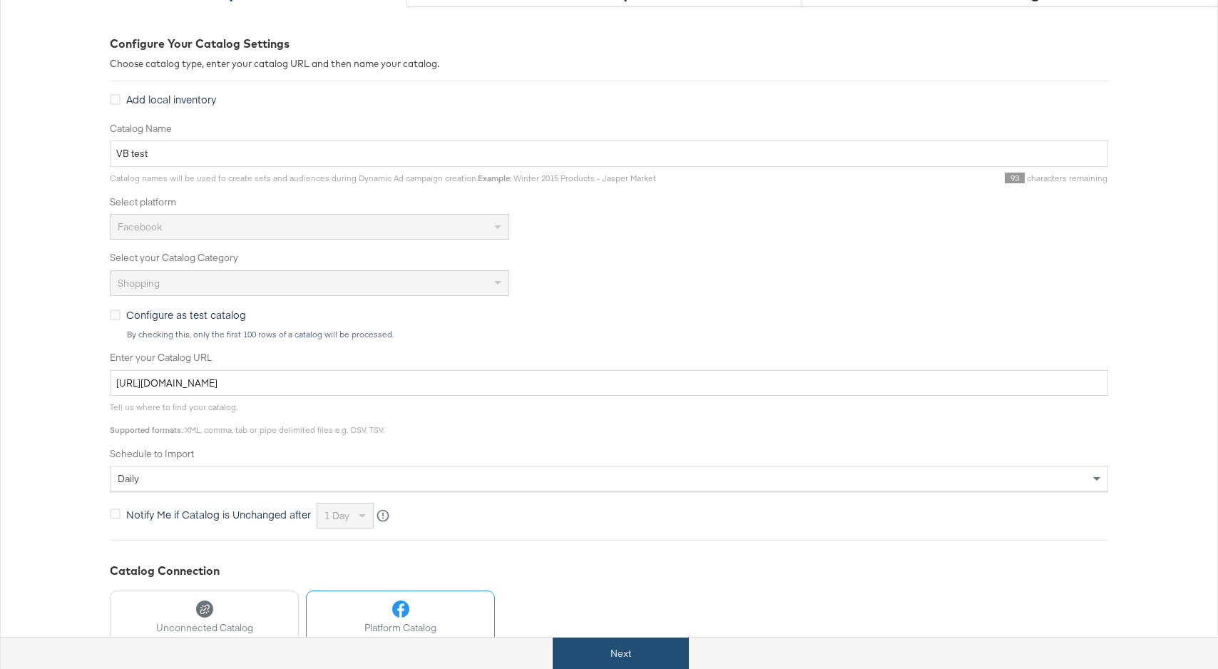
click at [638, 647] on button "Next" at bounding box center [621, 653] width 136 height 32
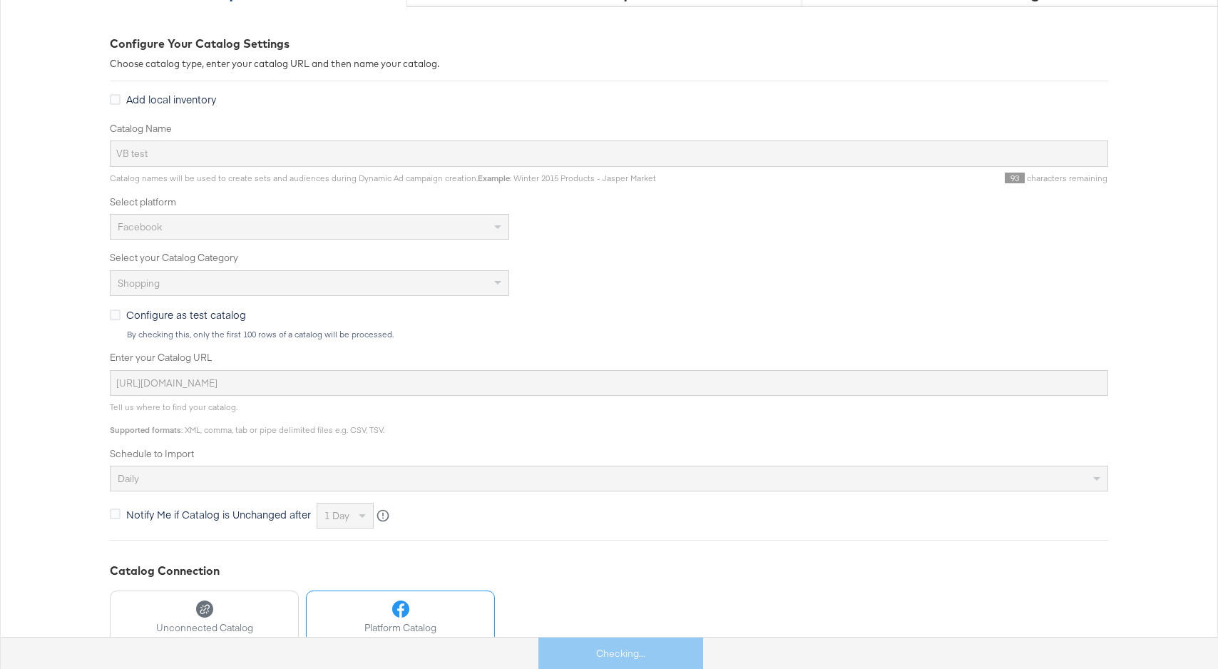
scroll to position [0, 0]
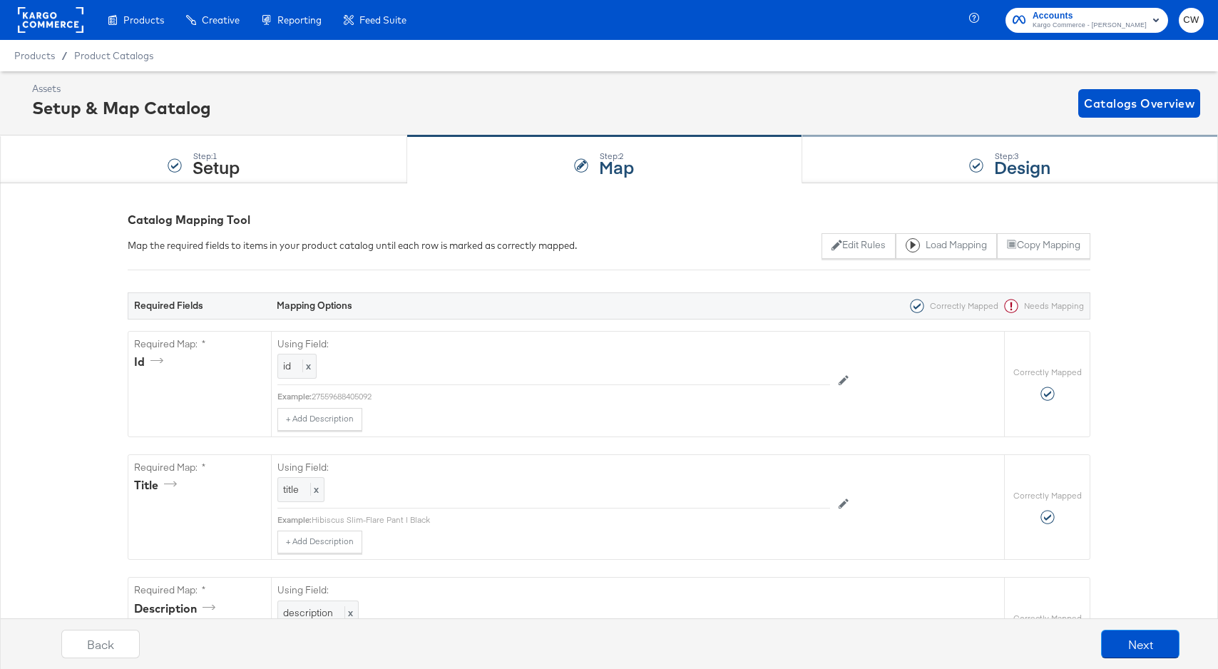
click at [926, 166] on div "Step: 3 Design" at bounding box center [1010, 159] width 416 height 47
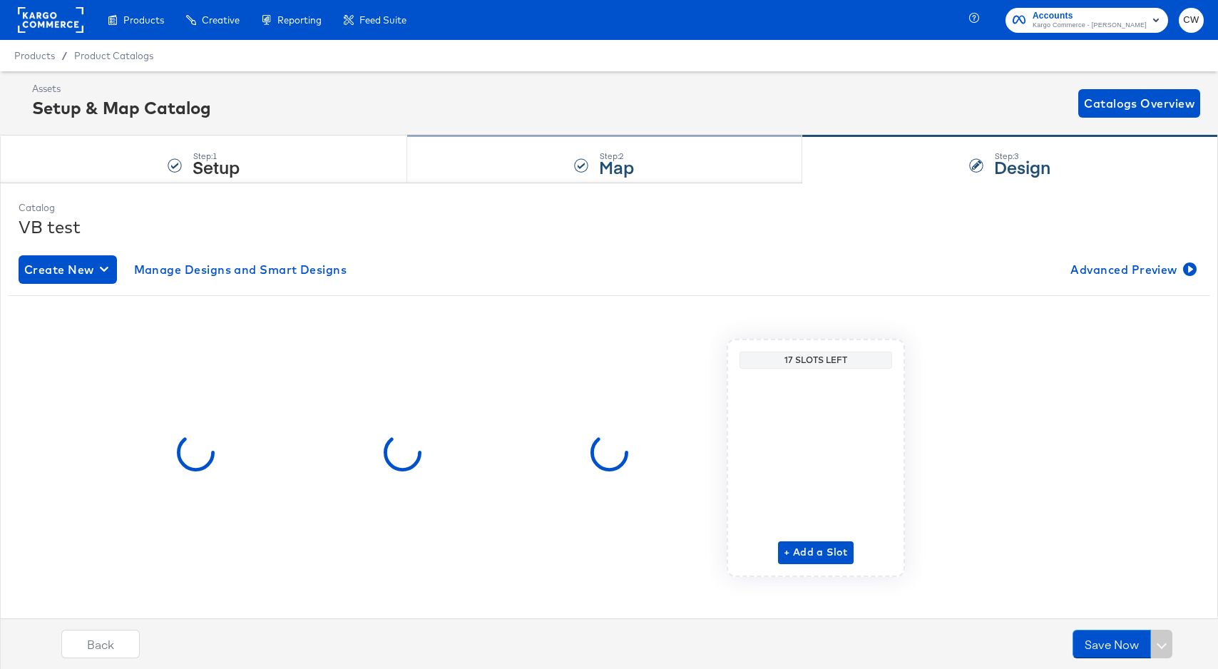
click at [677, 165] on div "Step: 2 Map" at bounding box center [604, 159] width 394 height 47
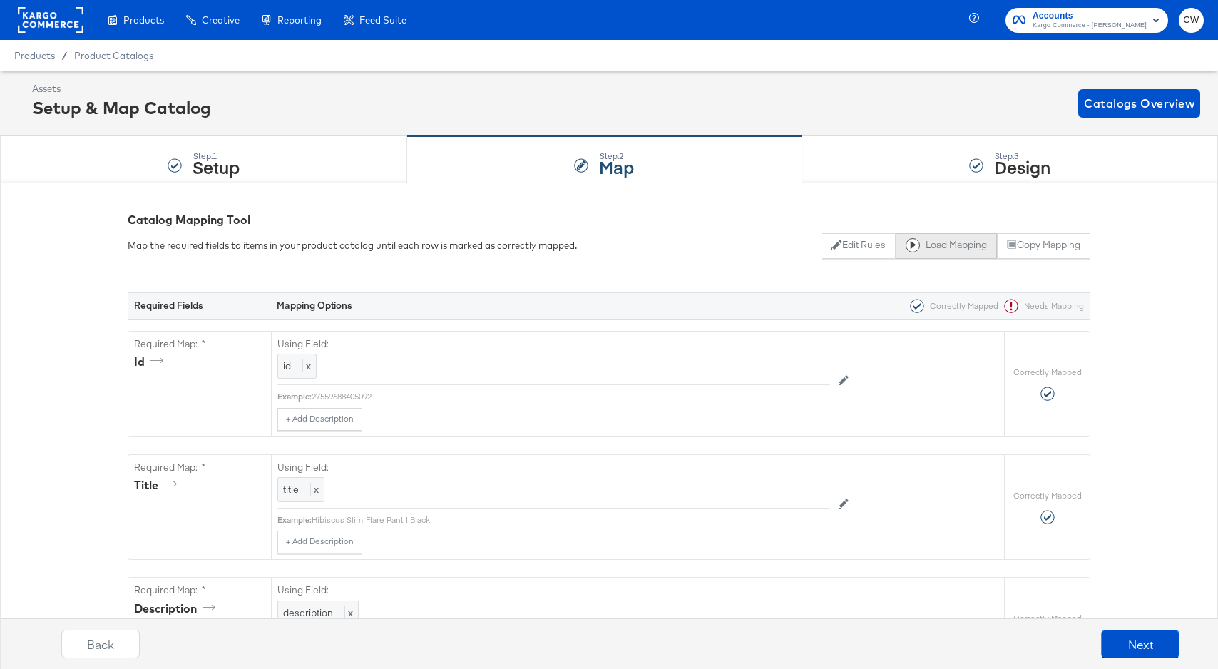
click at [962, 252] on button "Load Mapping" at bounding box center [946, 246] width 101 height 26
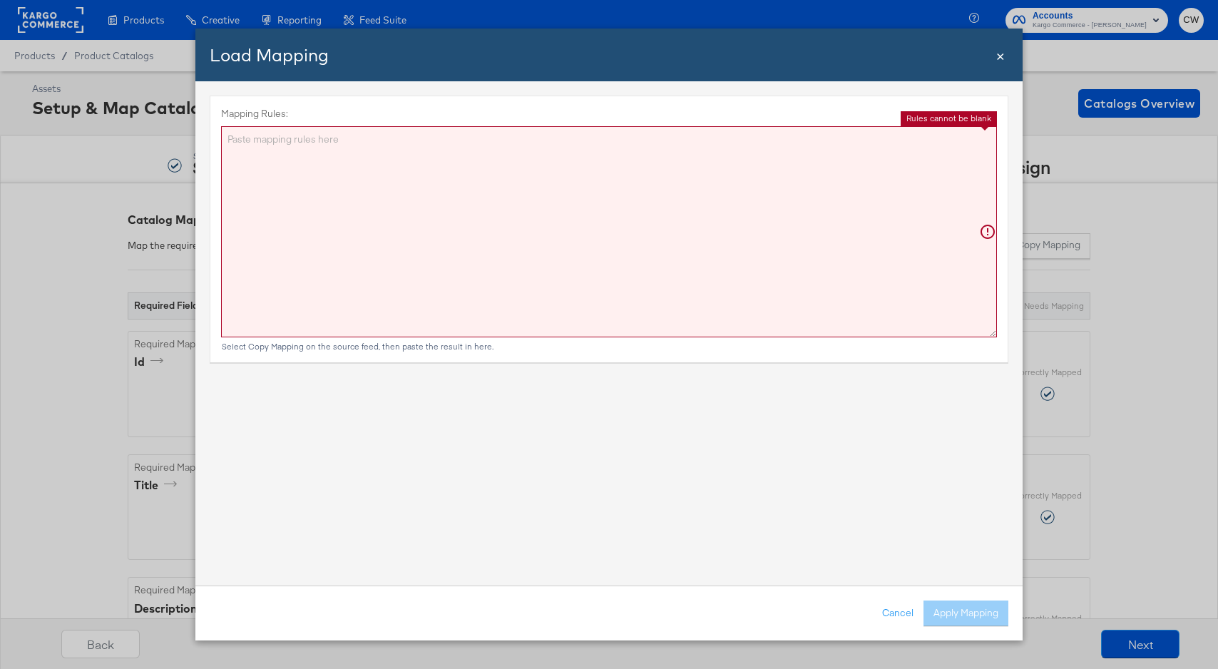
click at [995, 56] on div "Load Mapping Close ×" at bounding box center [608, 55] width 827 height 53
click at [1000, 58] on span "×" at bounding box center [1000, 54] width 9 height 19
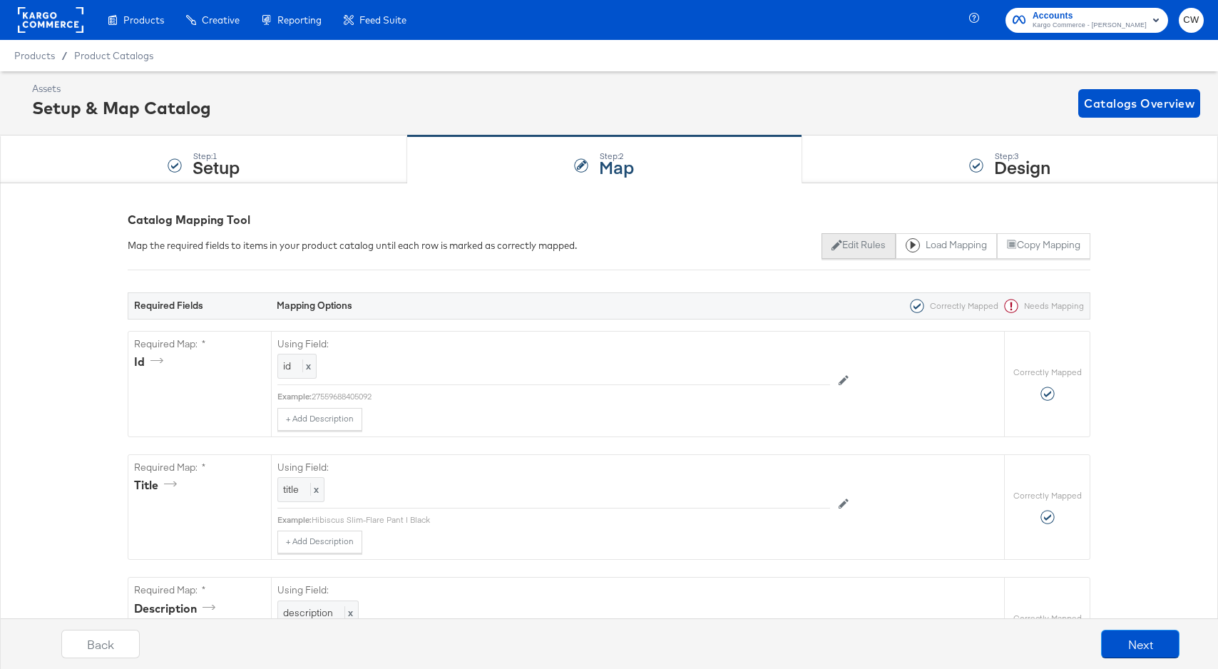
click at [871, 247] on button "Edit Rules" at bounding box center [857, 246] width 73 height 26
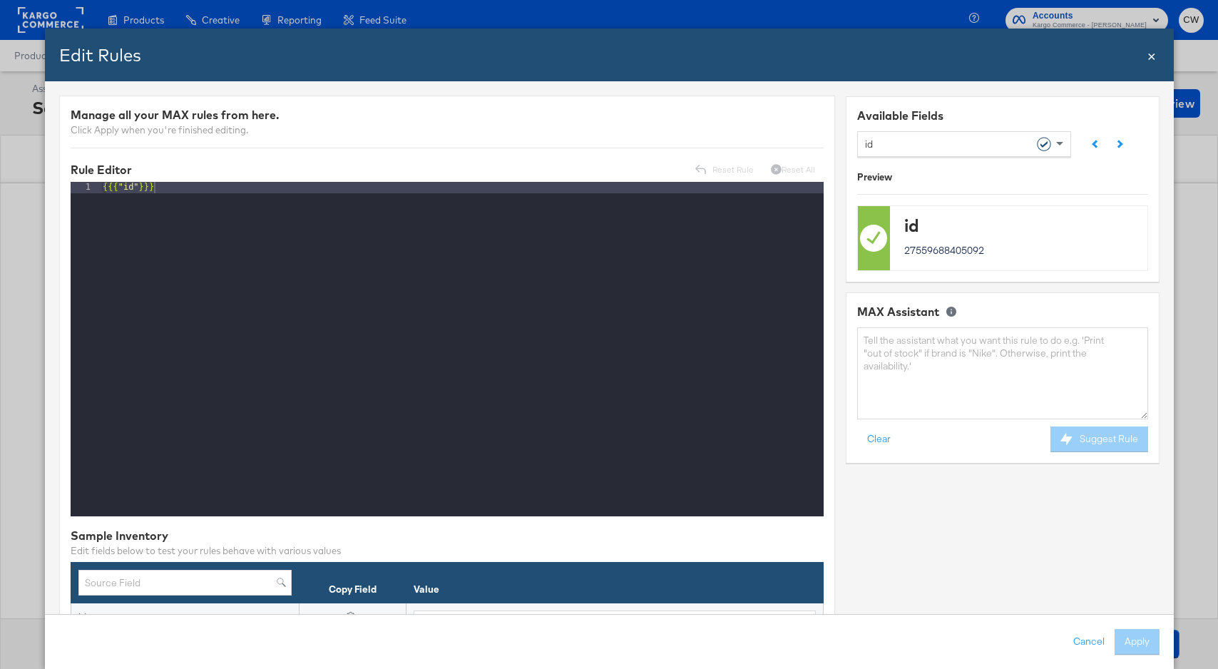
click at [1152, 63] on span "×" at bounding box center [1151, 54] width 9 height 19
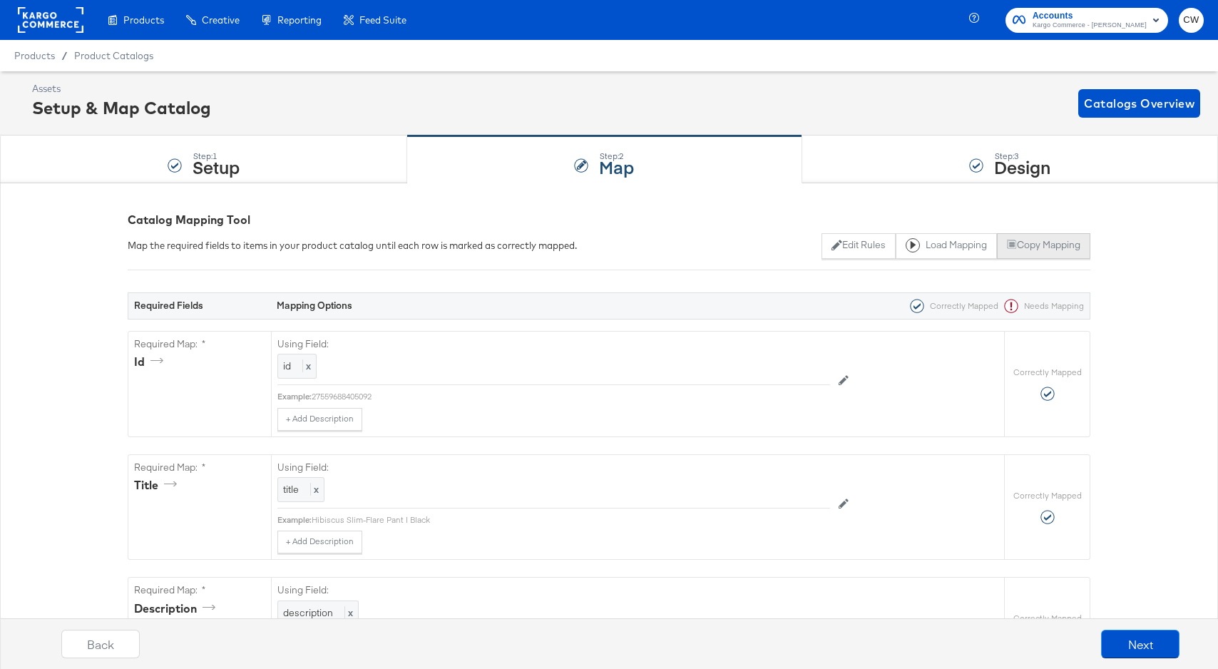
click at [1027, 238] on button "Copy Mapping" at bounding box center [1043, 246] width 93 height 26
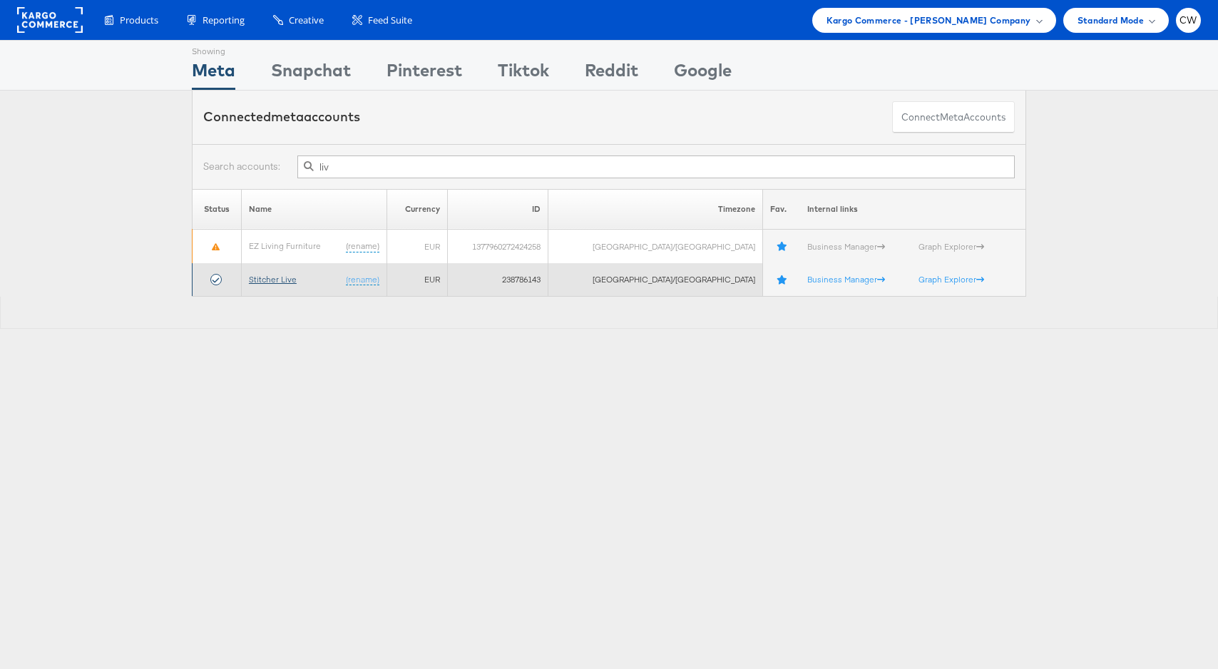
type input "liv"
click at [271, 280] on link "Stitcher Live" at bounding box center [273, 279] width 48 height 11
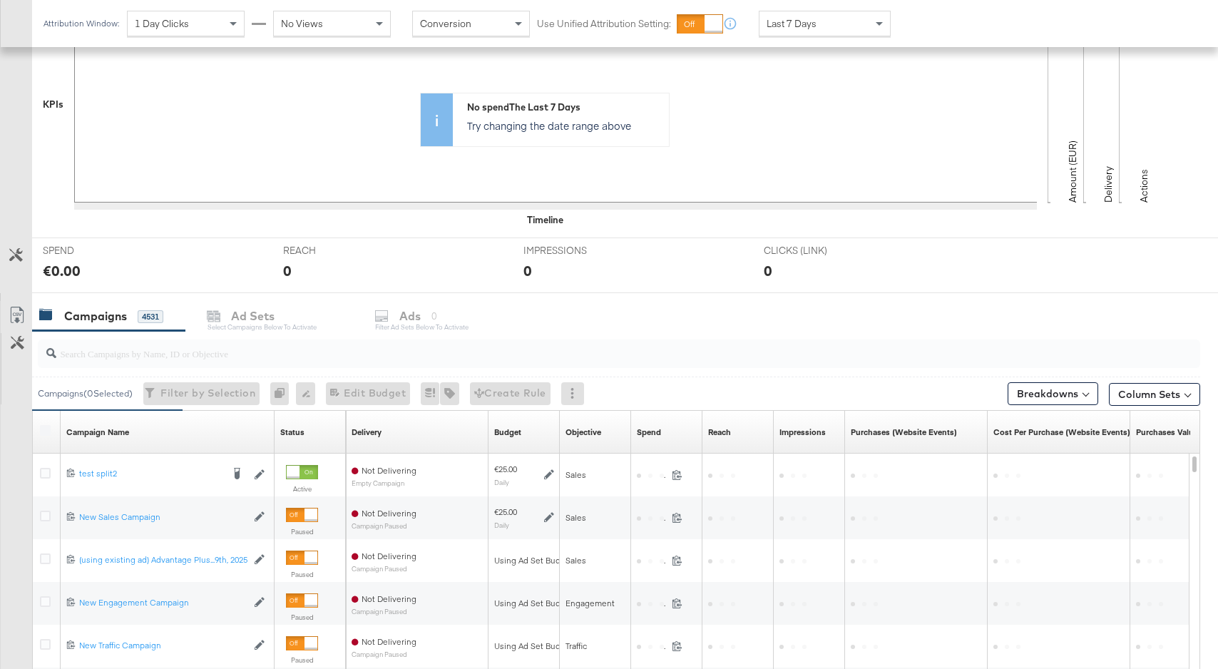
scroll to position [454, 0]
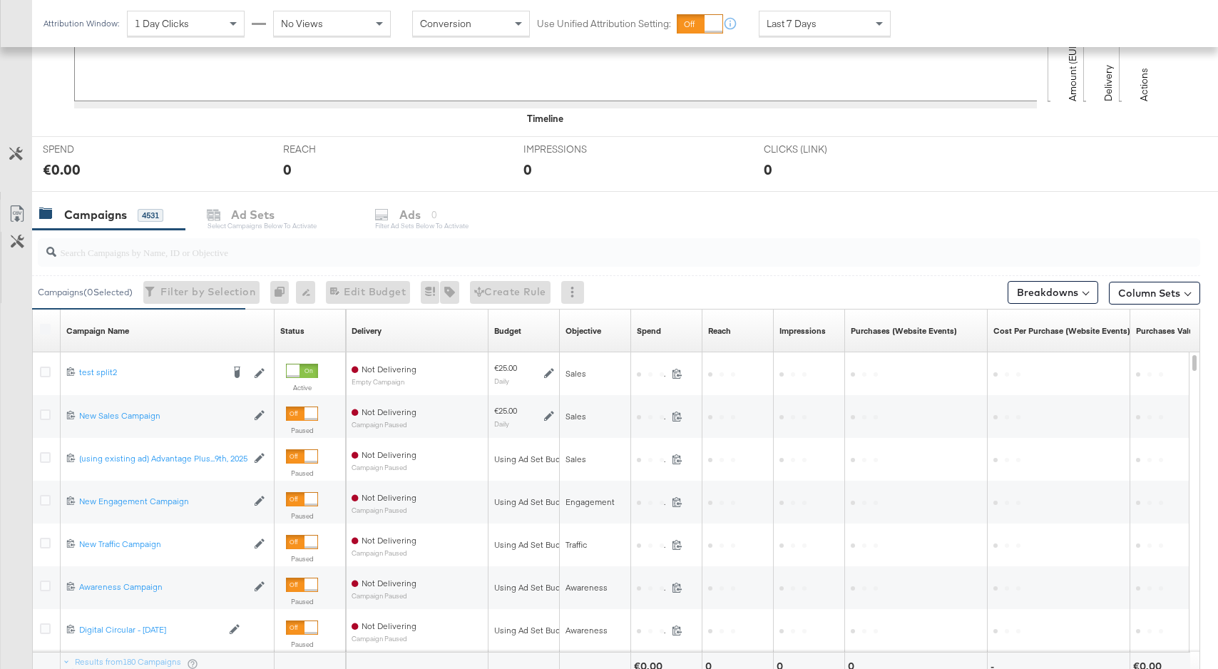
click at [331, 240] on input "search" at bounding box center [575, 246] width 1038 height 28
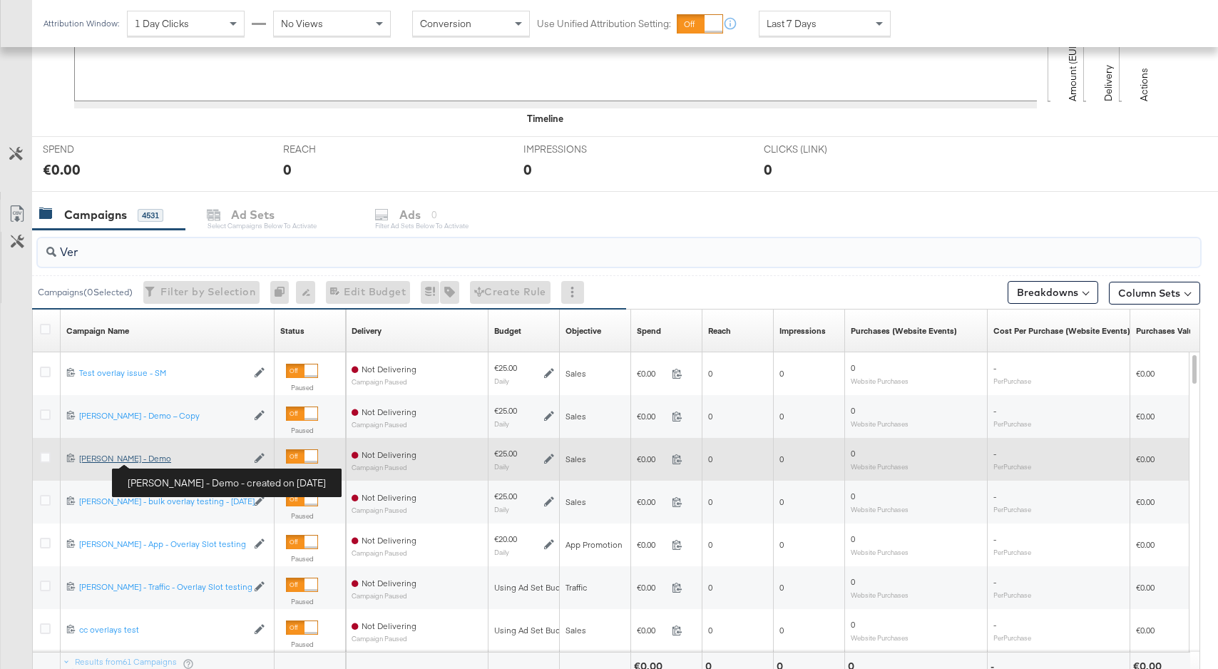
type input "Ver"
click at [168, 461] on div "[PERSON_NAME] - Demo [PERSON_NAME] - Demo" at bounding box center [163, 458] width 168 height 11
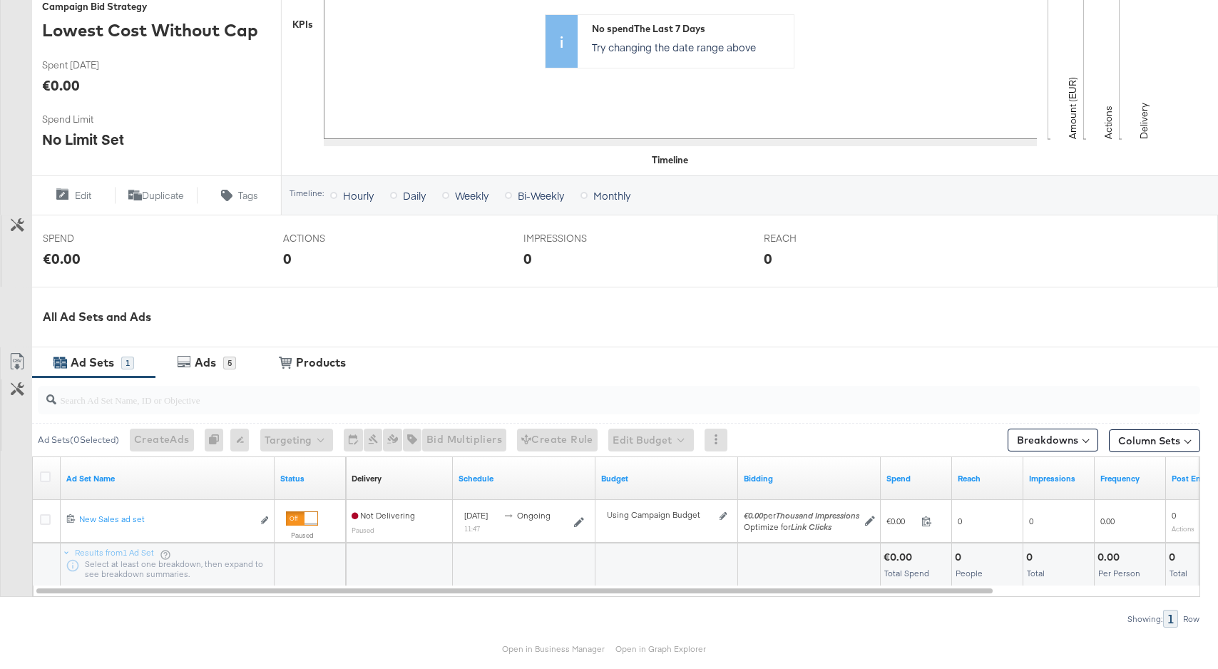
scroll to position [362, 0]
click at [228, 361] on div "5" at bounding box center [229, 363] width 13 height 13
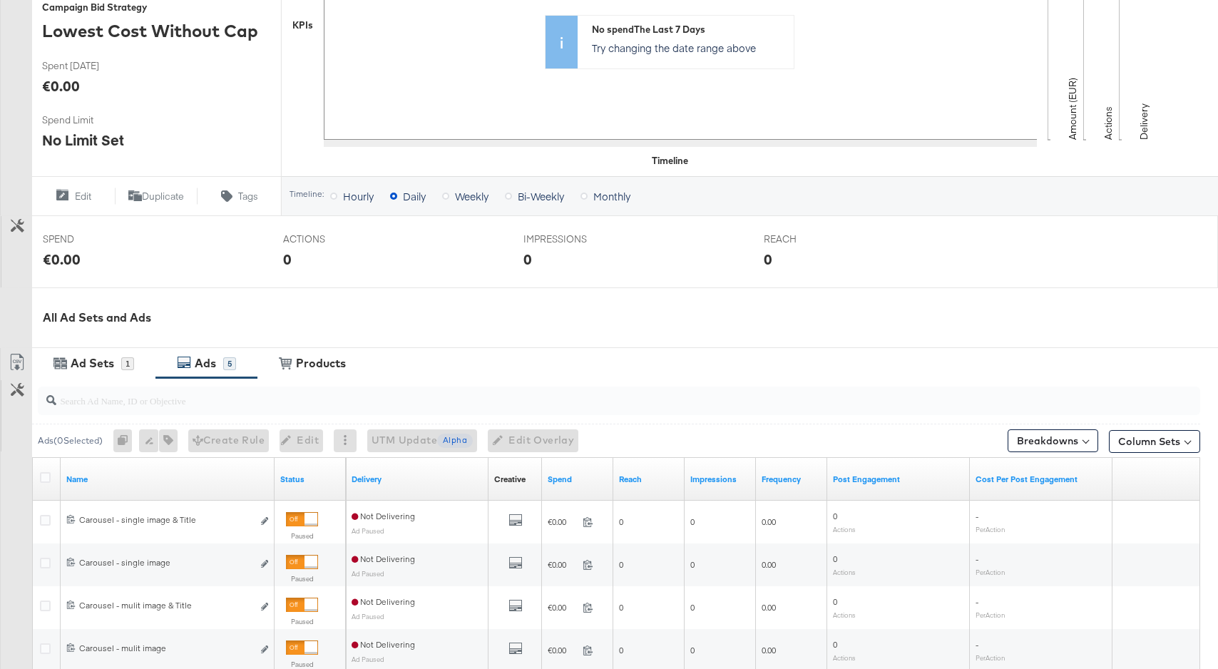
scroll to position [591, 0]
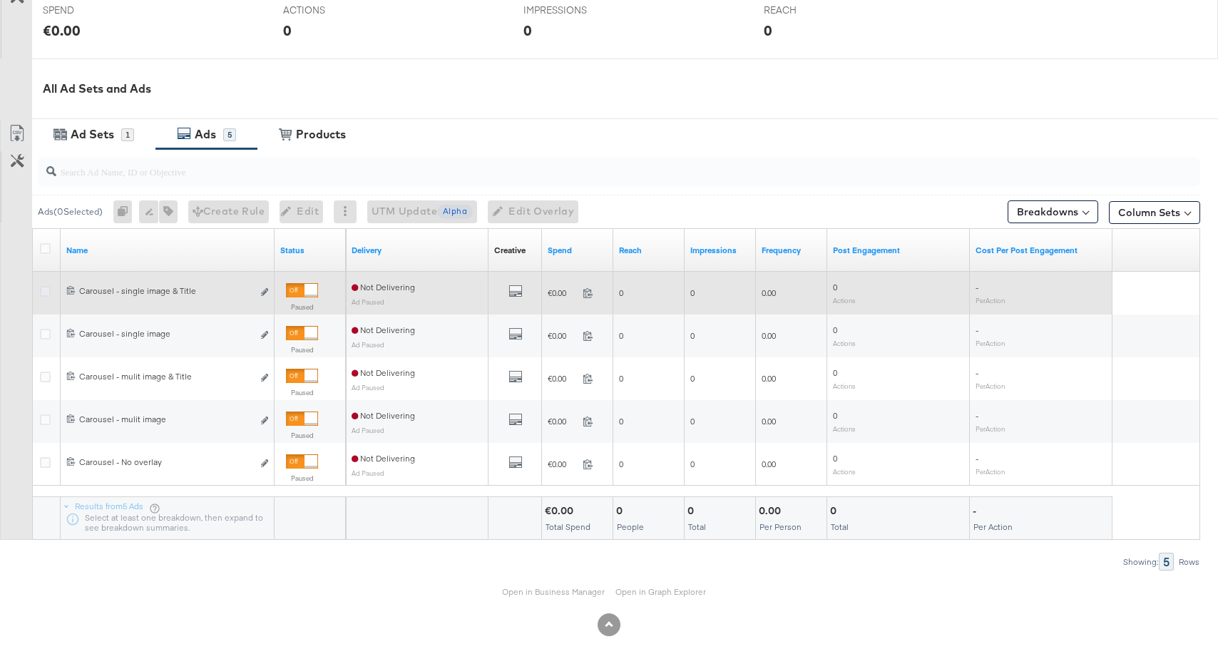
click at [45, 290] on icon at bounding box center [45, 291] width 11 height 11
click at [0, 0] on input "checkbox" at bounding box center [0, 0] width 0 height 0
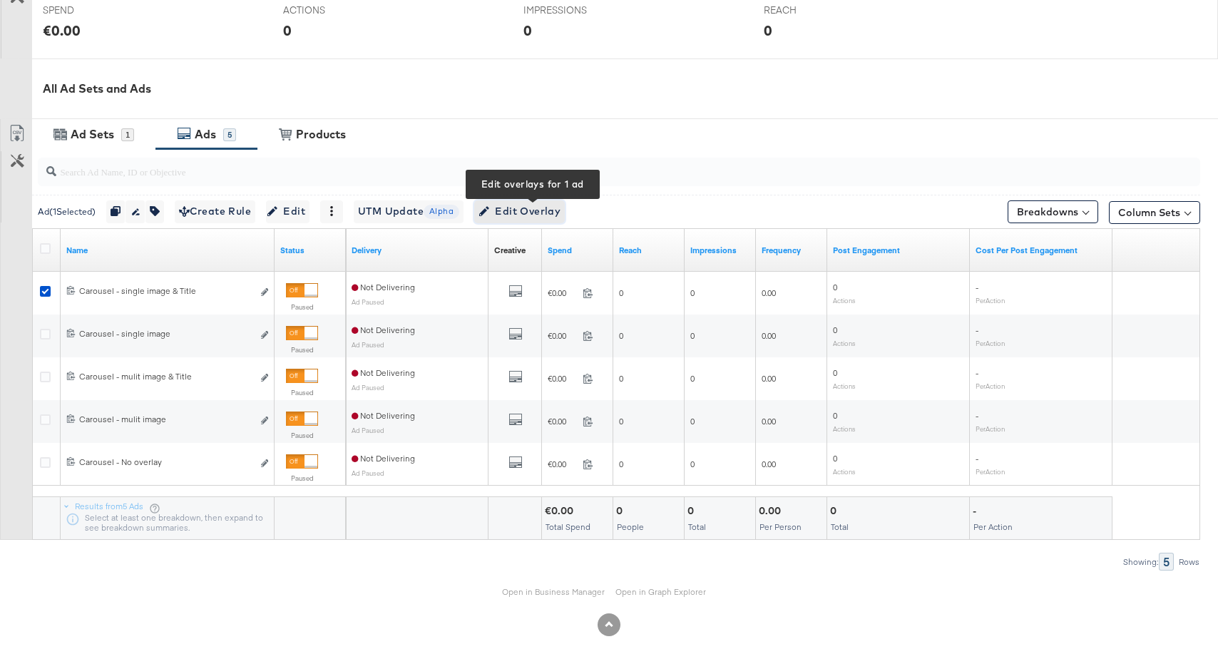
click at [554, 207] on span "Edit Overlay Edit overlays for 1 ad" at bounding box center [519, 212] width 82 height 18
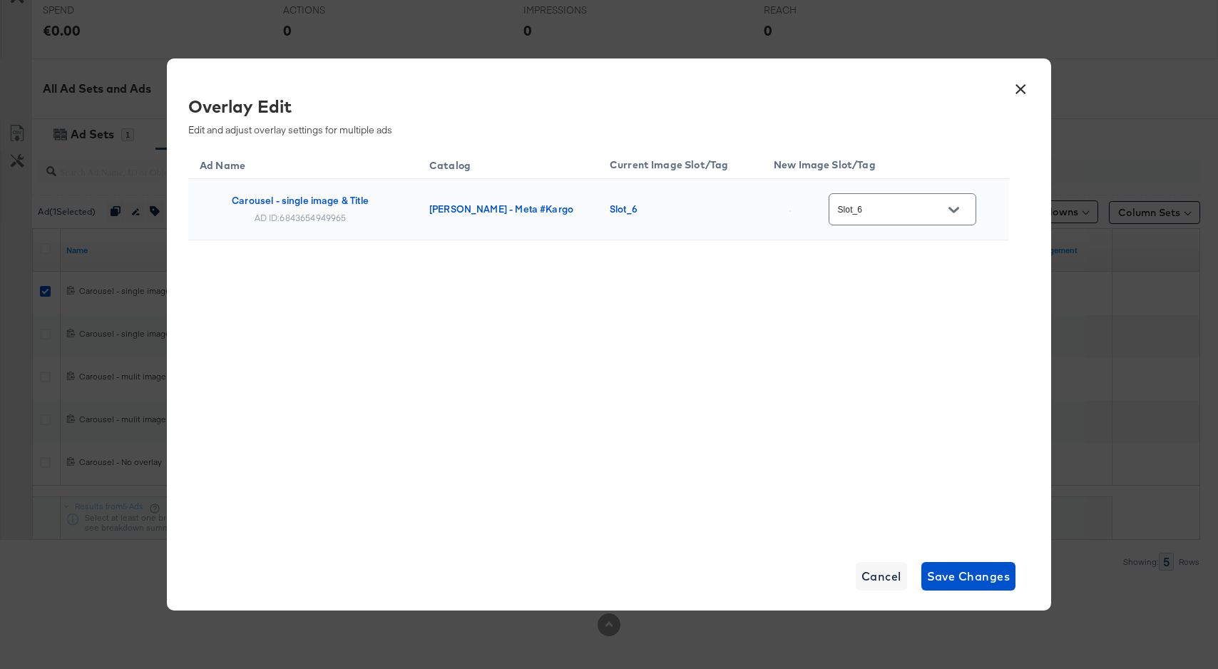
click at [893, 213] on input "Slot_6" at bounding box center [891, 210] width 113 height 16
click at [1024, 93] on button "×" at bounding box center [1021, 86] width 26 height 26
